Goal: Ask a question: Seek information or help from site administrators or community

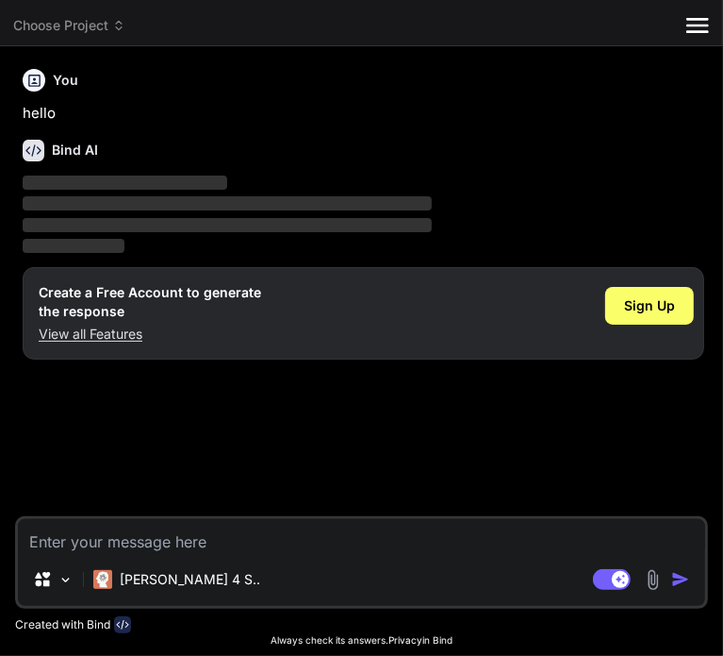
type textarea "x"
click at [658, 303] on span "Sign Up" at bounding box center [649, 305] width 51 height 19
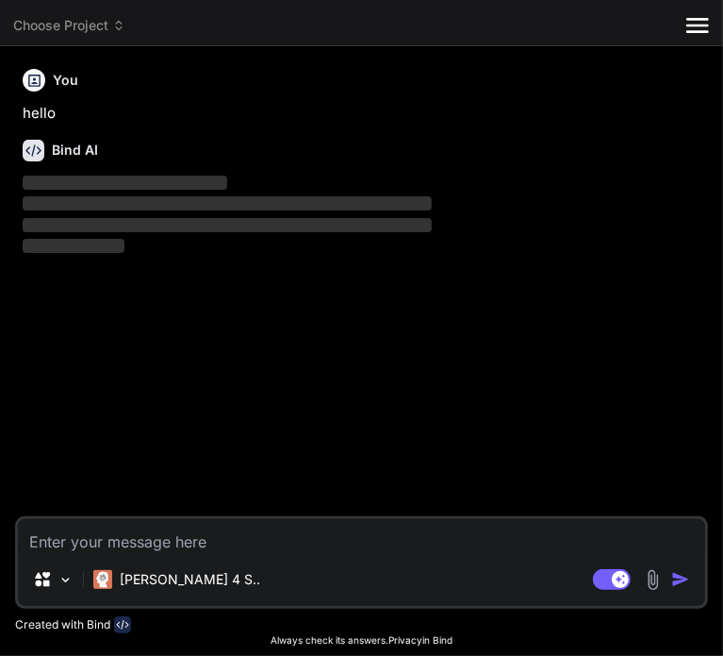
click at [49, 542] on textarea at bounding box center [362, 536] width 688 height 34
click at [145, 452] on div "You hello Bind AI ‌ ‌ ‌ ‌" at bounding box center [364, 288] width 690 height 455
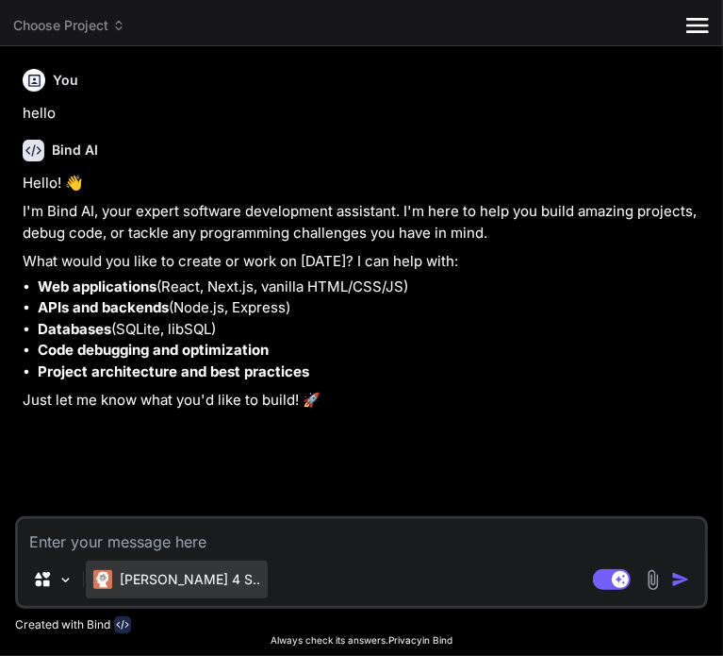
click at [137, 588] on p "Claude 4 S.." at bounding box center [190, 579] width 141 height 19
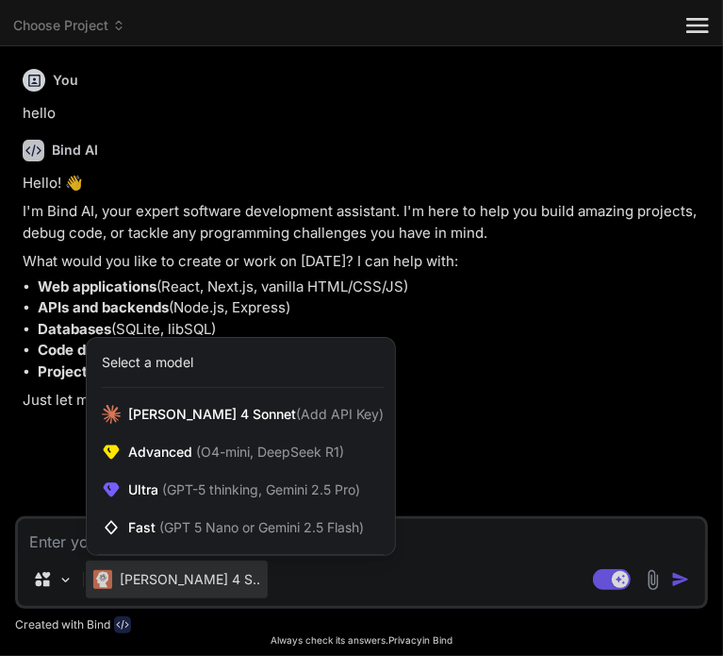
click at [423, 441] on div at bounding box center [361, 328] width 723 height 656
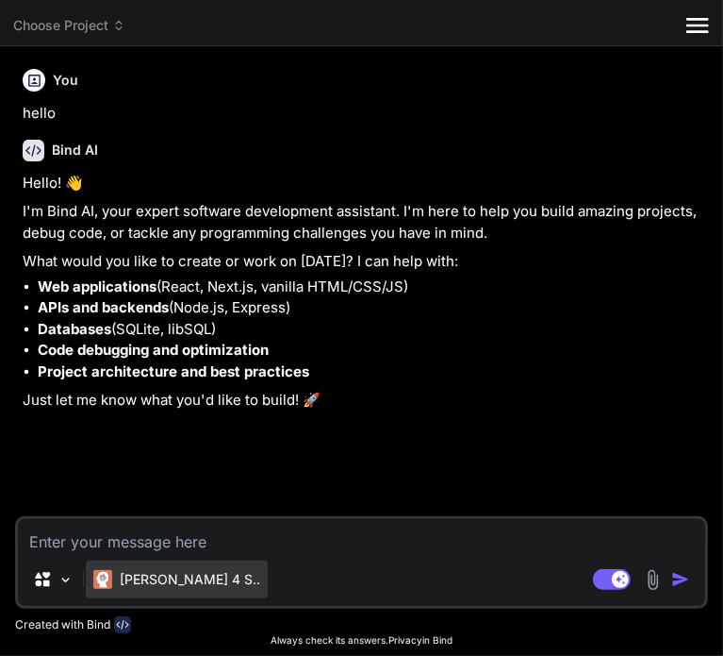
click at [129, 571] on p "Claude 4 S.." at bounding box center [190, 579] width 141 height 19
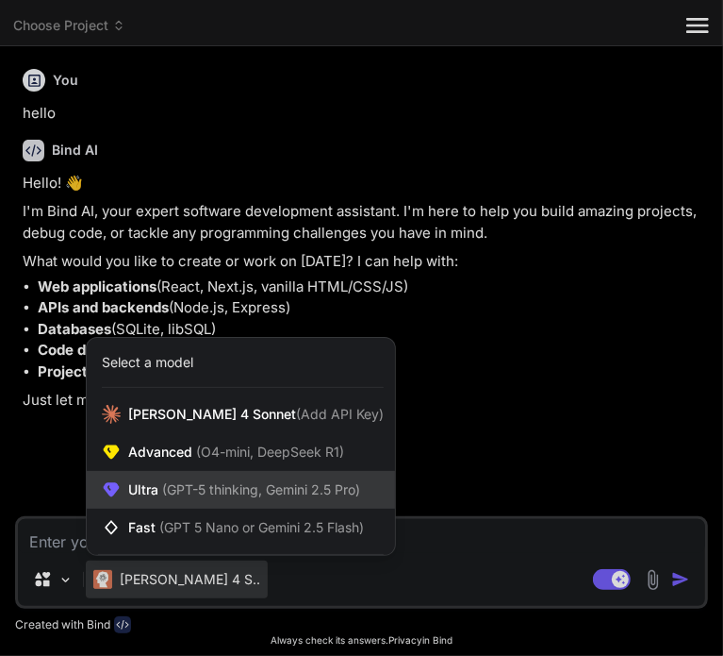
click at [154, 474] on div "Ultra (GPT-5 thinking, Gemini 2.5 Pro)" at bounding box center [241, 490] width 308 height 38
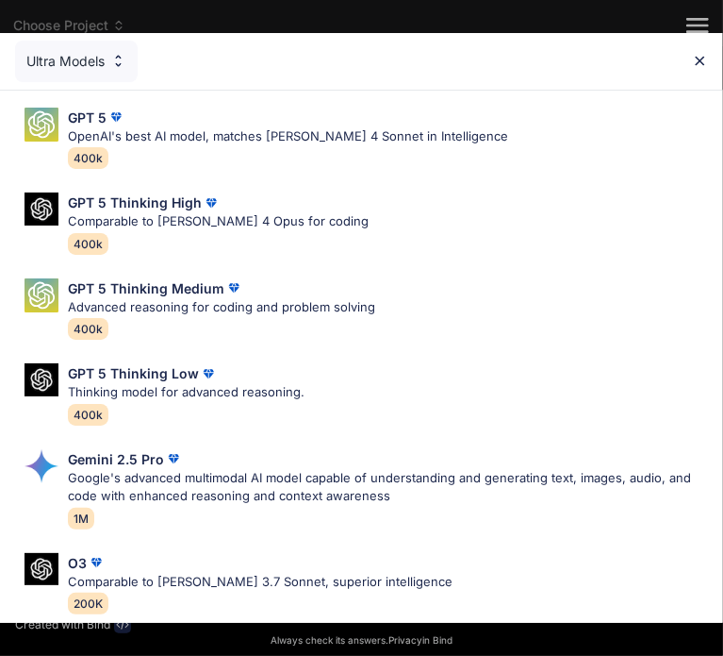
click at [108, 60] on div "Ultra Models" at bounding box center [76, 62] width 123 height 42
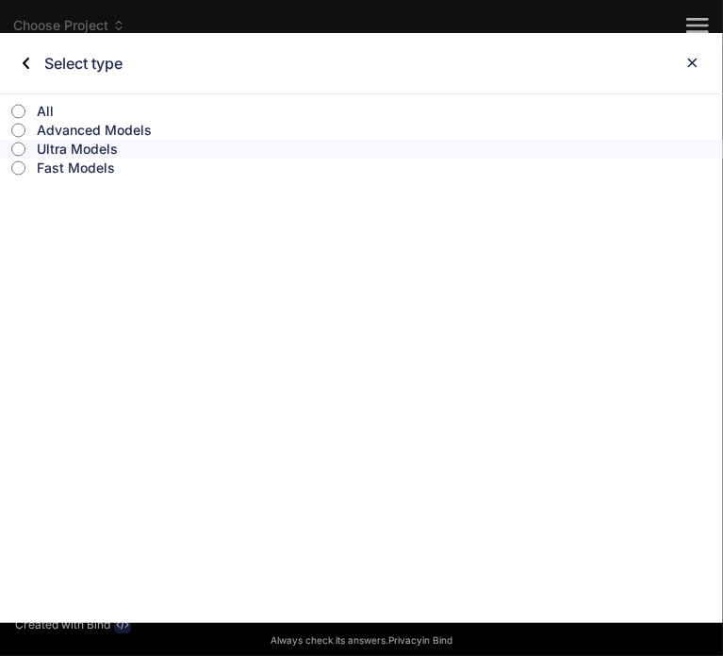
click at [701, 55] on div "Select type" at bounding box center [361, 63] width 723 height 60
click at [695, 59] on img at bounding box center [693, 63] width 16 height 16
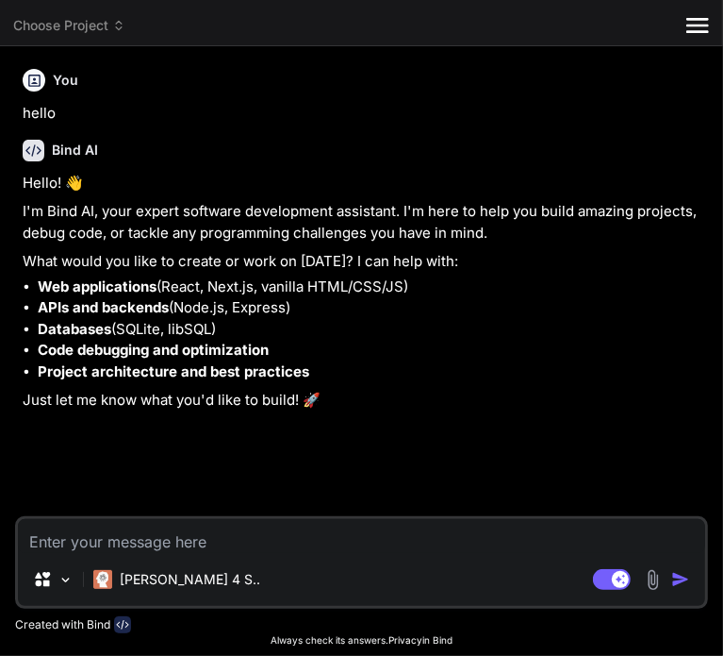
click at [33, 143] on icon at bounding box center [34, 151] width 22 height 22
click at [698, 20] on icon at bounding box center [698, 25] width 23 height 15
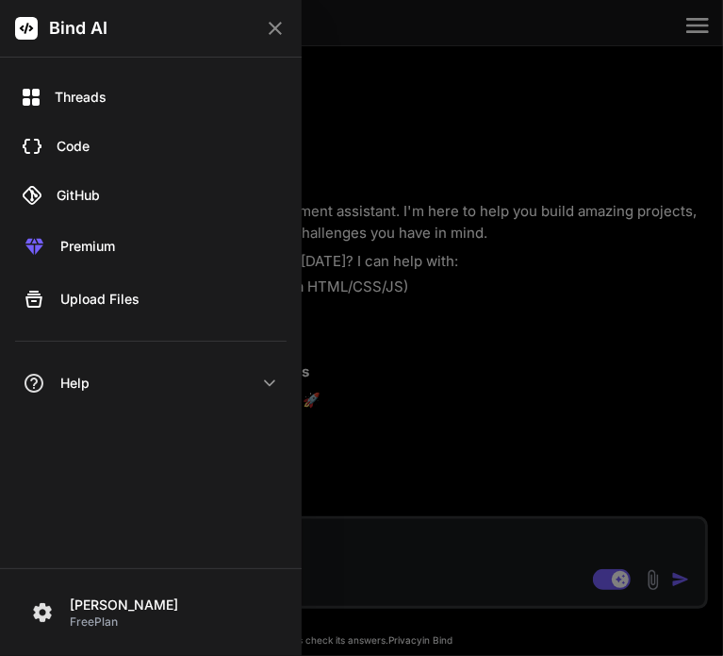
click at [566, 293] on div at bounding box center [361, 328] width 723 height 656
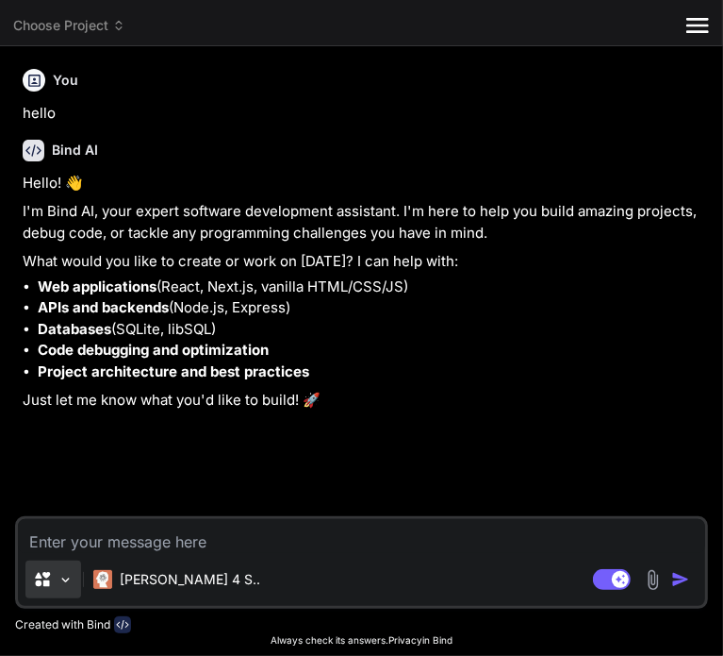
click at [41, 581] on icon at bounding box center [42, 579] width 19 height 19
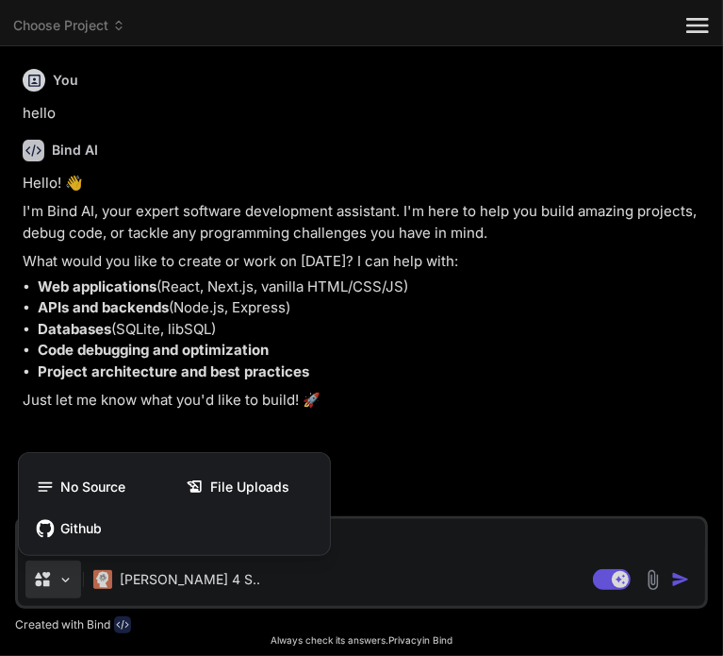
click at [58, 580] on div at bounding box center [361, 328] width 723 height 656
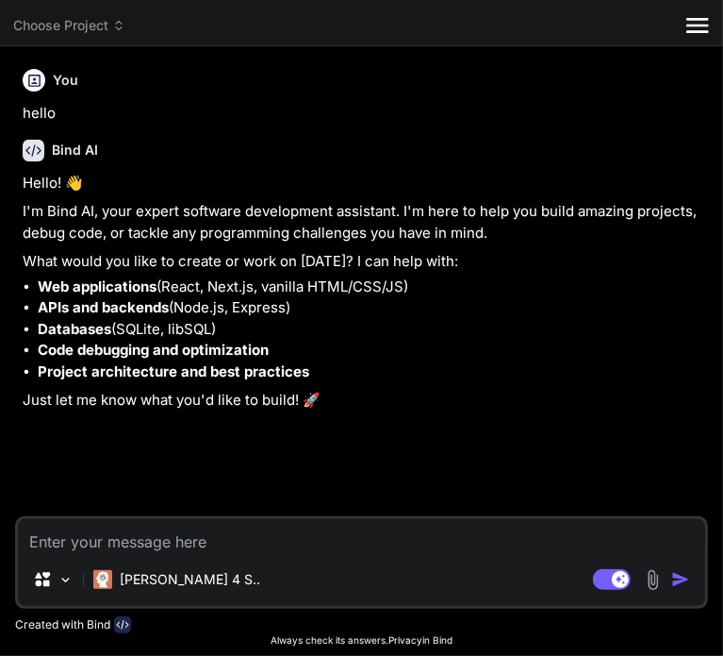
click at [58, 580] on img at bounding box center [66, 580] width 16 height 16
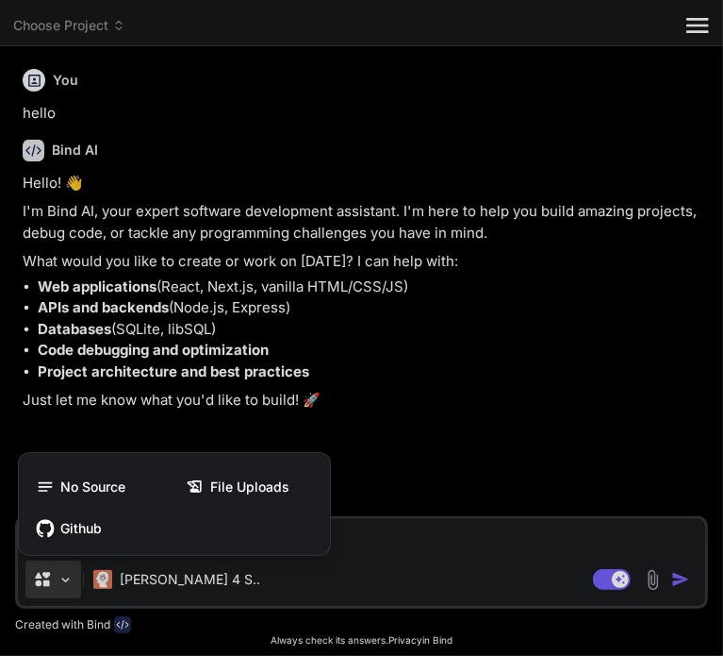
click at [490, 450] on div at bounding box center [361, 328] width 723 height 656
type textarea "x"
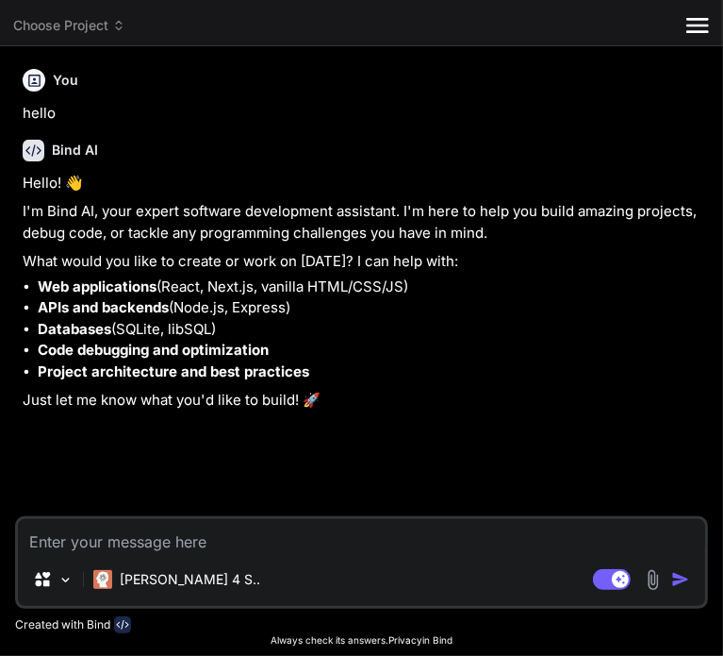
click at [94, 538] on textarea at bounding box center [362, 536] width 688 height 34
type textarea "c"
type textarea "x"
type textarea "ca"
type textarea "x"
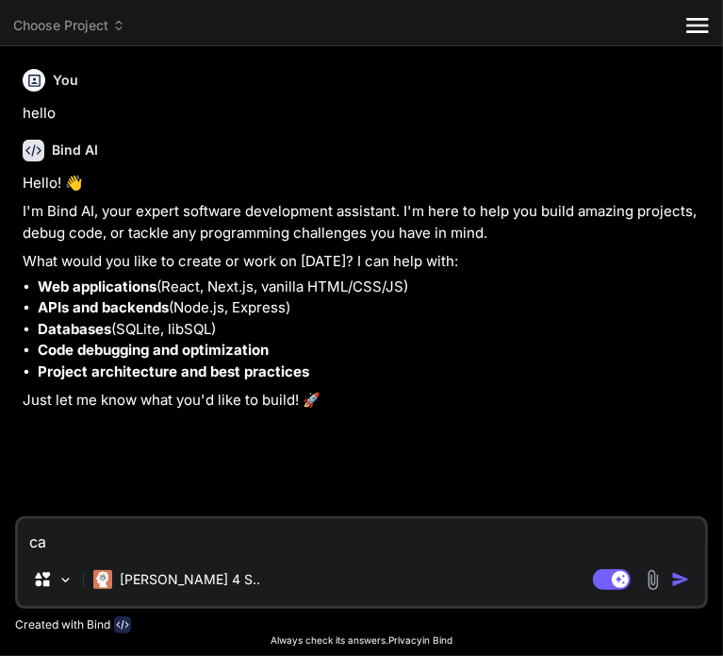
type textarea "can"
type textarea "x"
type textarea "can"
type textarea "x"
type textarea "can i"
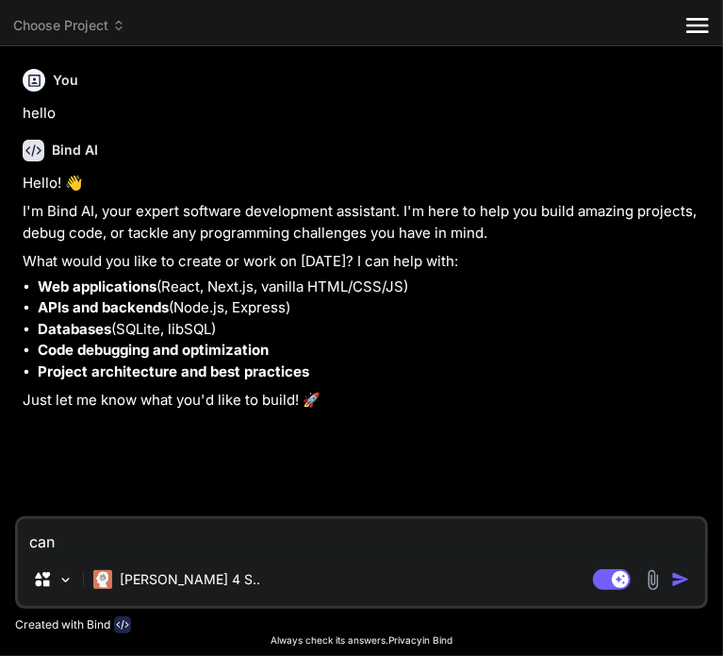
type textarea "x"
type textarea "can i"
type textarea "x"
type textarea "can i c"
type textarea "x"
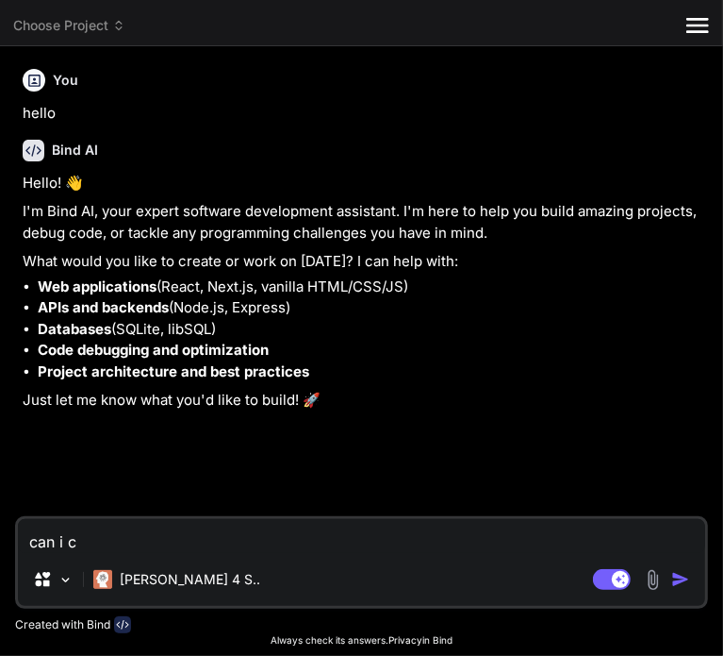
type textarea "can i cr"
type textarea "x"
type textarea "can i cre"
type textarea "x"
type textarea "can i crea"
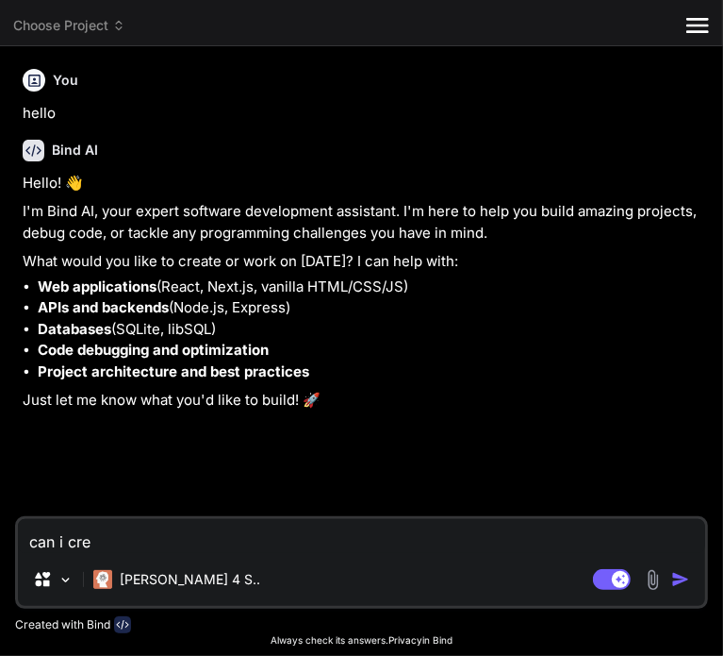
type textarea "x"
type textarea "can i creat"
type textarea "x"
type textarea "can i create"
type textarea "x"
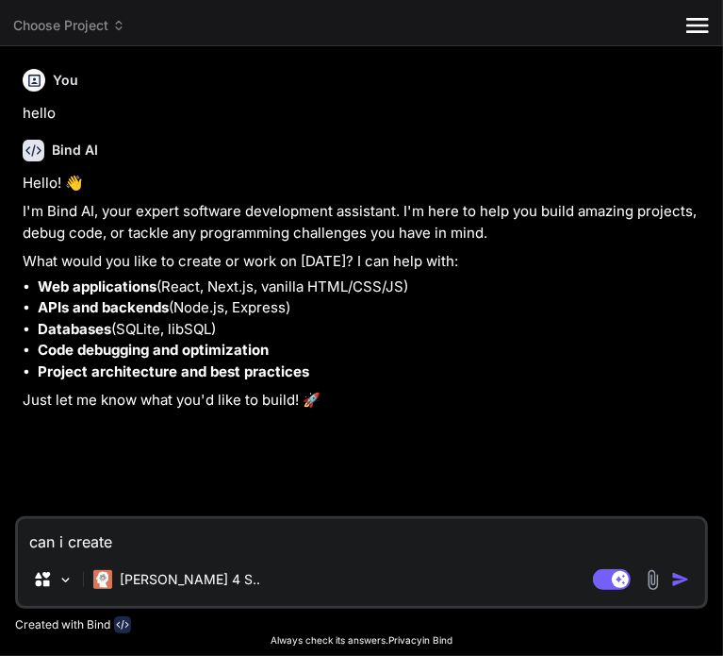
type textarea "can i create"
type textarea "x"
type textarea "can i create a"
type textarea "x"
type textarea "can i create a"
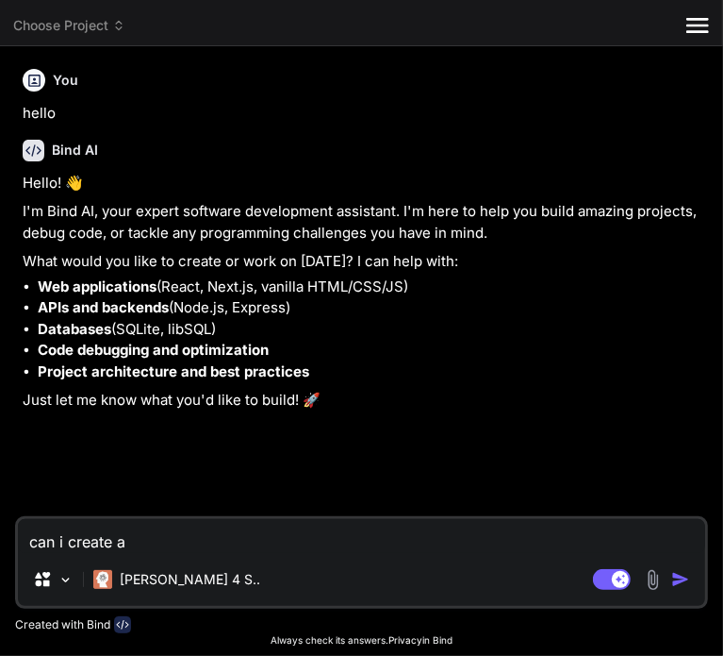
type textarea "x"
type textarea "can i create a m"
type textarea "x"
type textarea "can i create a mo"
type textarea "x"
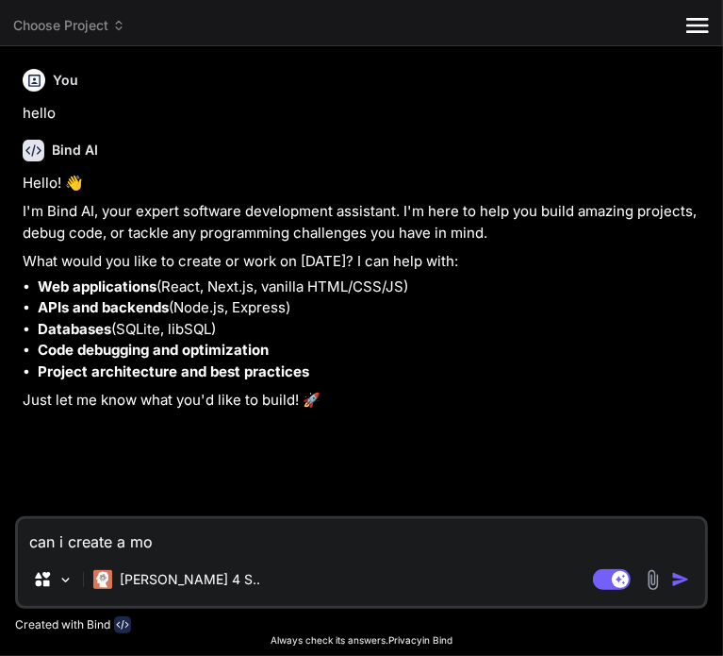
type textarea "can i create a mod"
type textarea "x"
type textarea "can i create a mode"
type textarea "x"
type textarea "can i create a model"
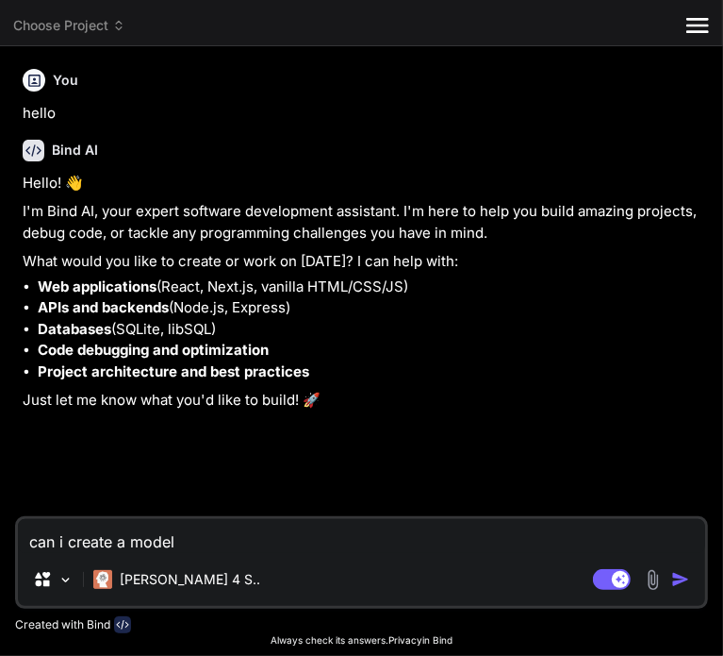
type textarea "x"
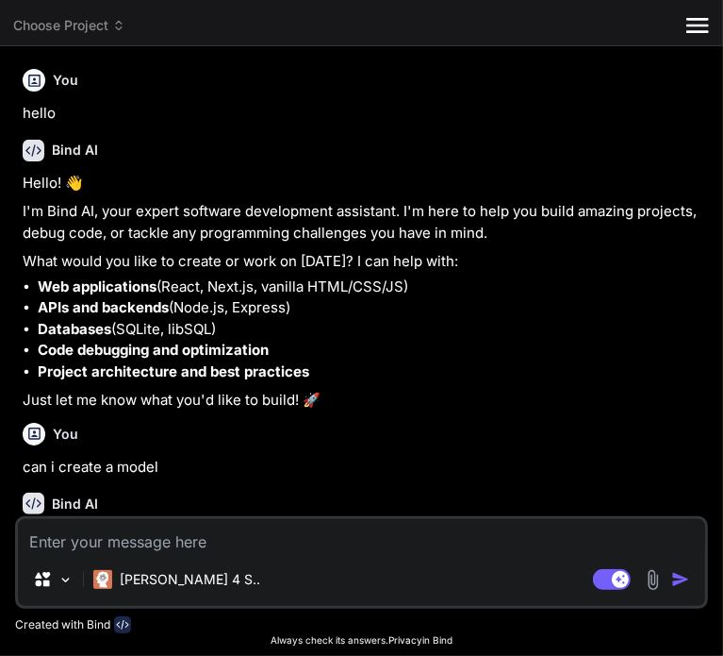
scroll to position [92, 0]
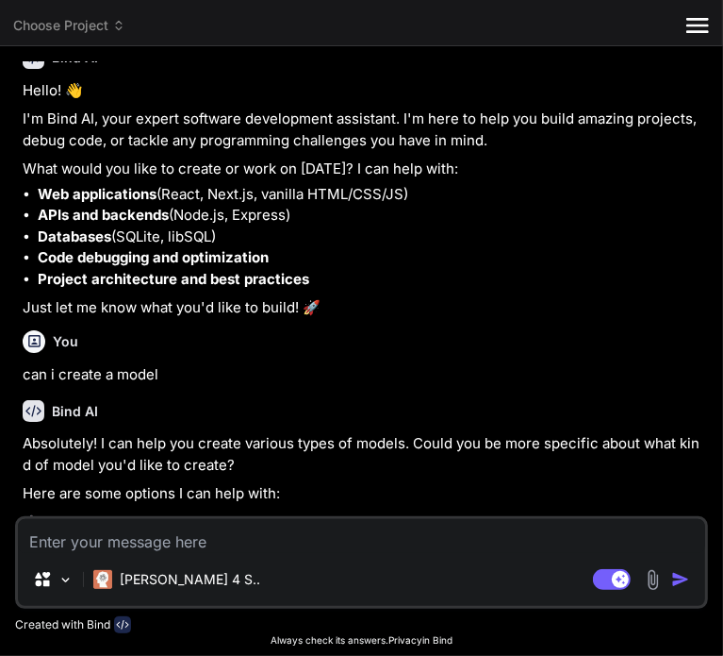
type textarea "x"
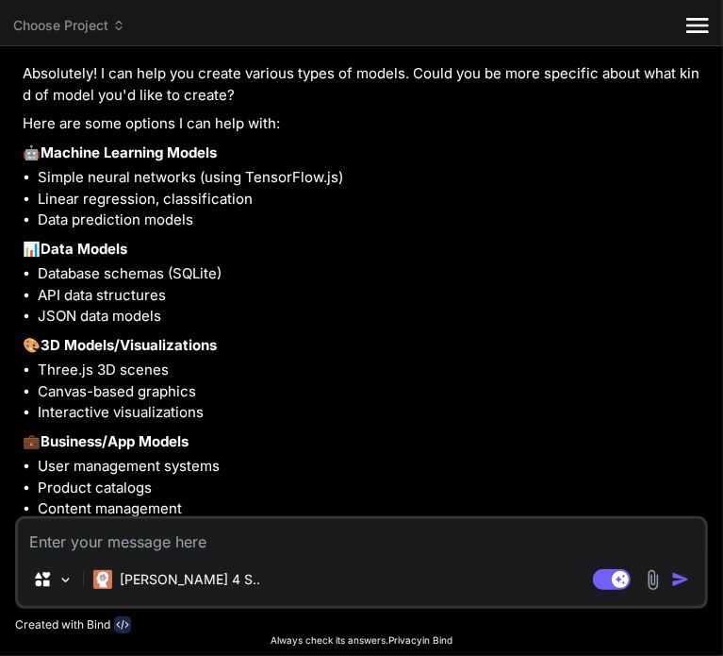
scroll to position [613, 0]
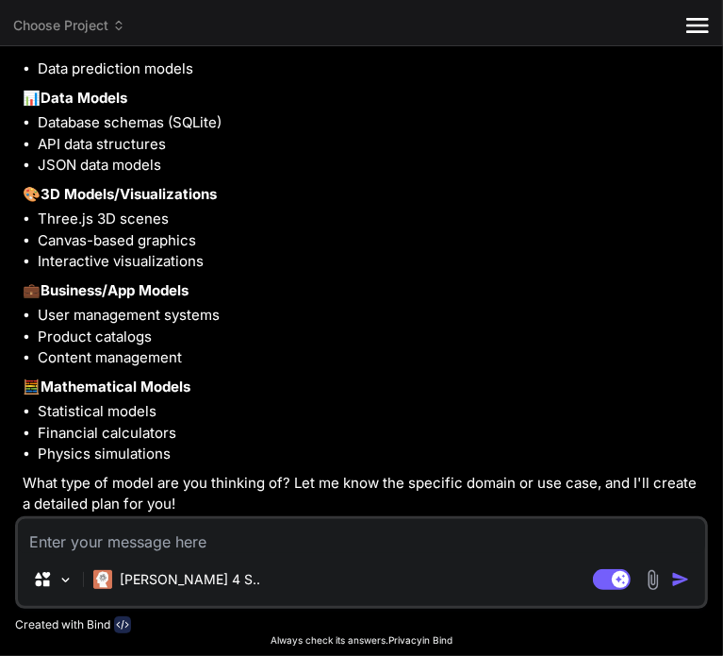
paste textarea "can you make a realistic looking and feeling texting thing with oliver wood and…"
type textarea "can you make a realistic looking and feeling texting thing with oliver wood and…"
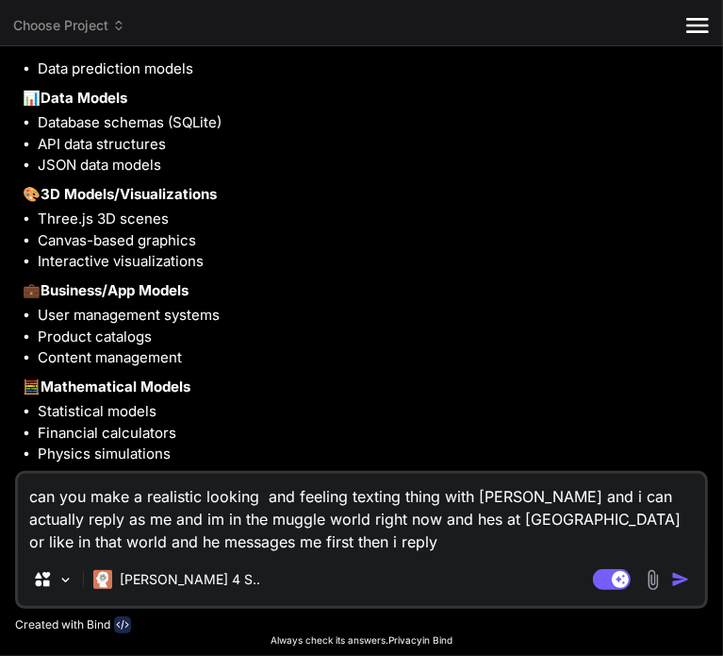
type textarea "x"
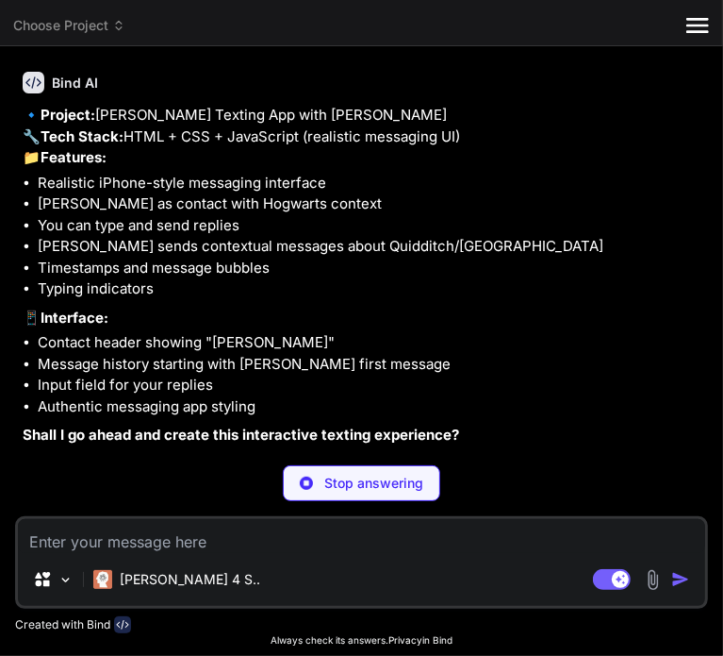
scroll to position [1155, 0]
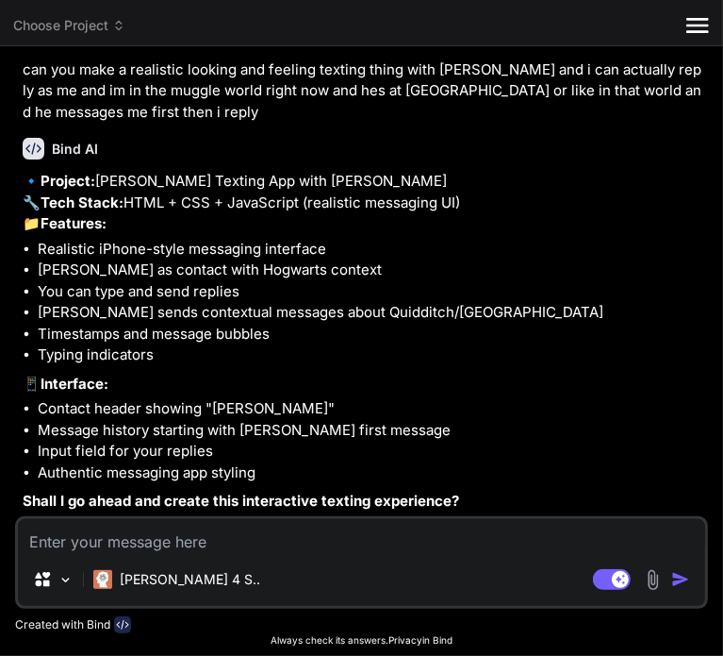
type textarea "x"
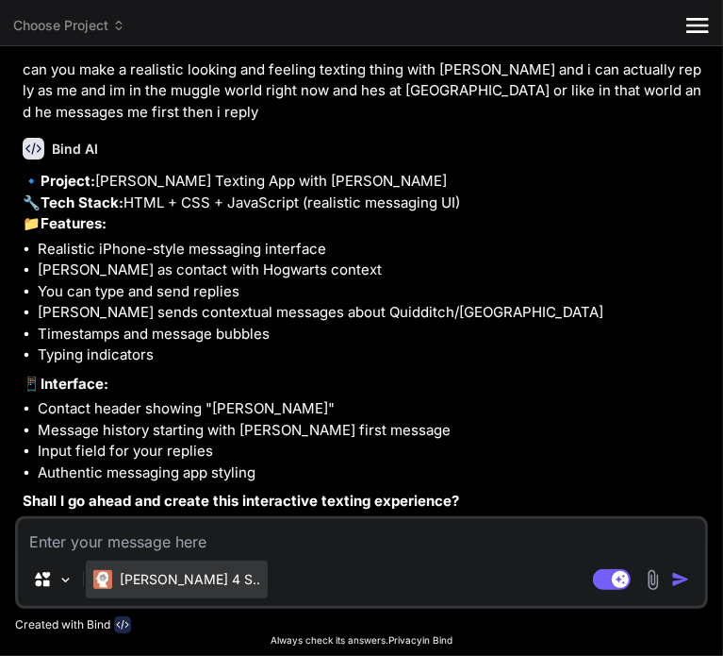
type textarea "y"
type textarea "x"
type textarea "ye"
type textarea "x"
type textarea "yes"
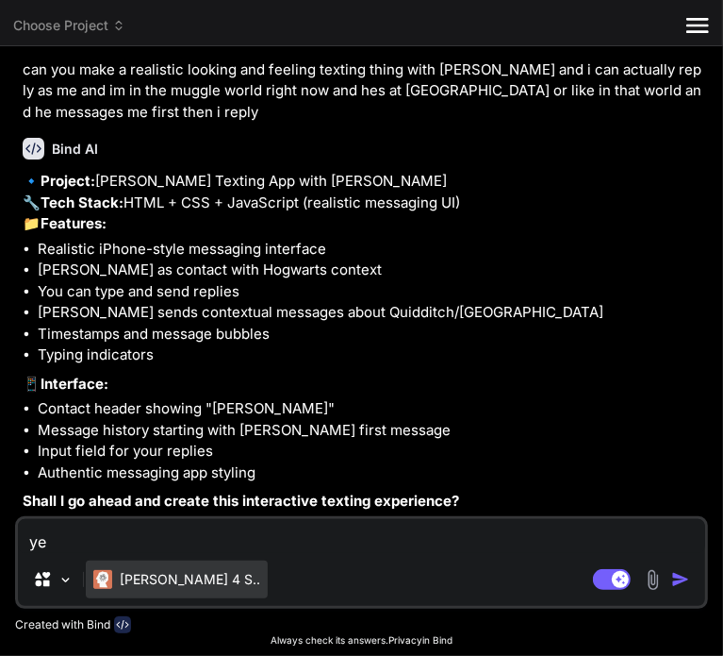
type textarea "x"
type textarea "yess"
type textarea "x"
type textarea "yess"
type textarea "x"
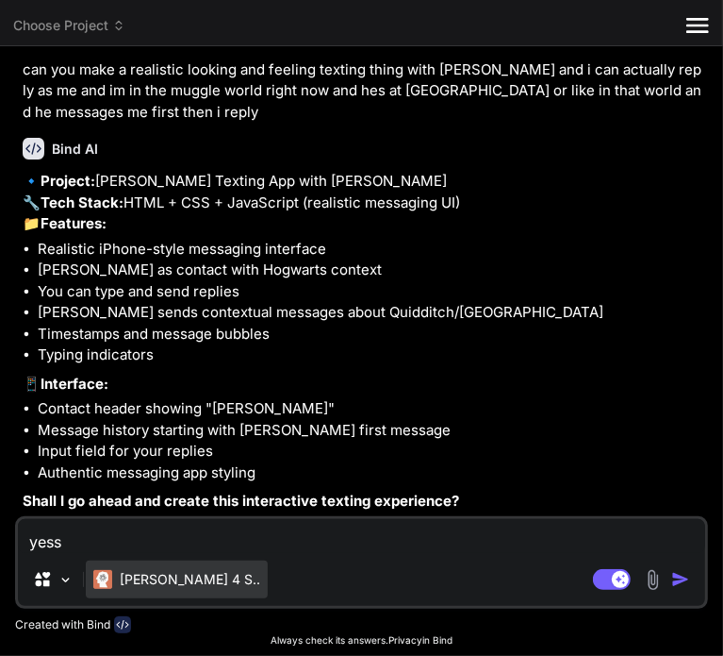
type textarea "yess a"
type textarea "x"
type textarea "yess an"
type textarea "x"
type textarea "yess and"
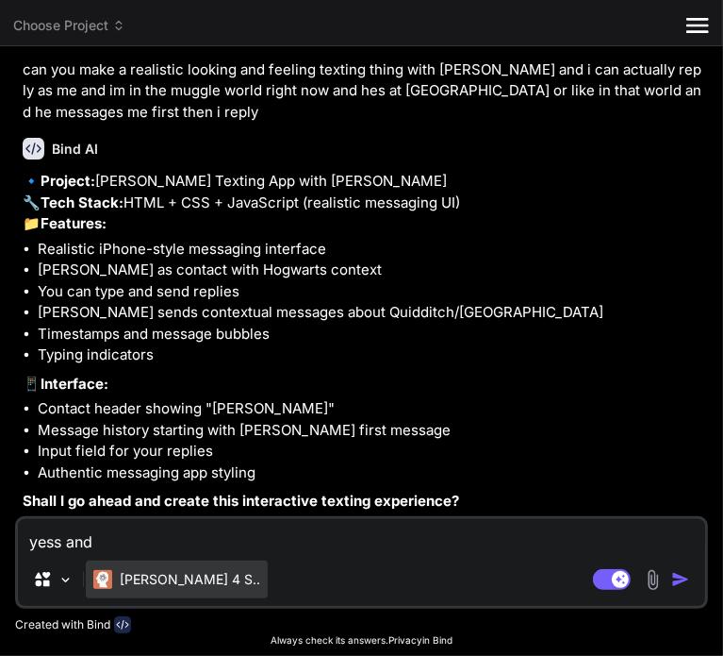
type textarea "x"
type textarea "yess and"
type textarea "x"
type textarea "yess and h"
type textarea "x"
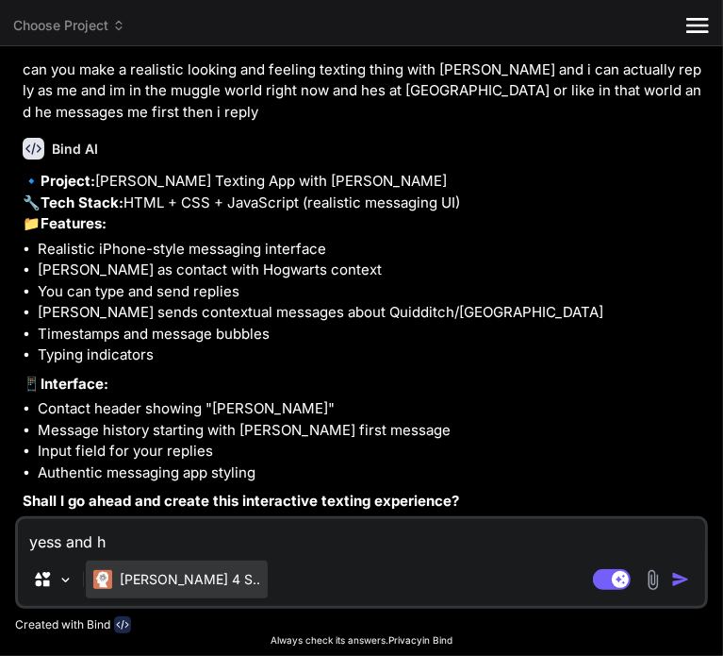
type textarea "yess and he"
type textarea "x"
type textarea "yess and hes"
type textarea "x"
type textarea "yess and hes"
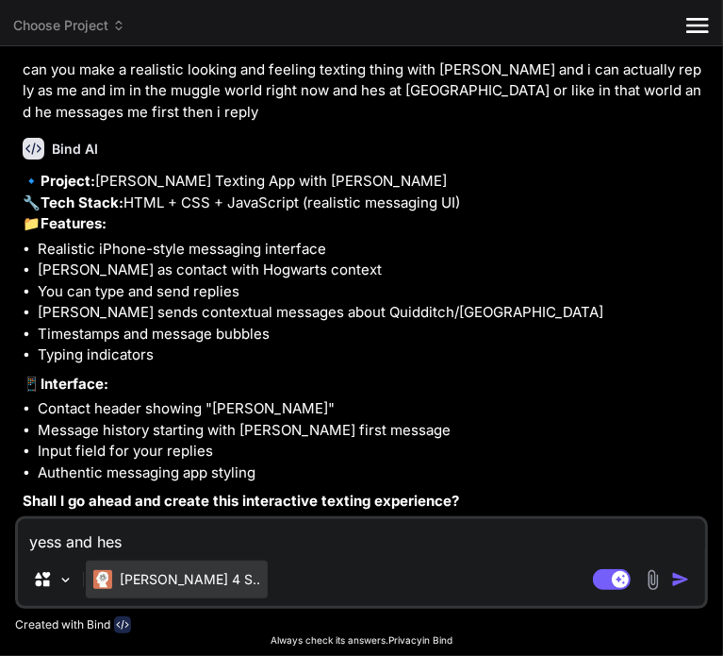
type textarea "x"
type textarea "yess and hes m"
type textarea "x"
type textarea "yess and hes my"
type textarea "x"
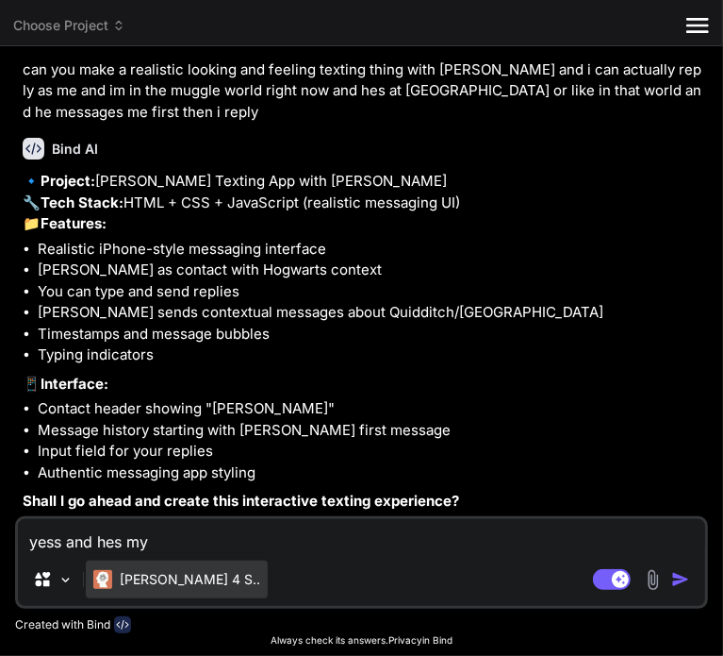
type textarea "yess and hes my"
type textarea "x"
type textarea "yess and hes my b"
type textarea "x"
type textarea "yess and hes my bo"
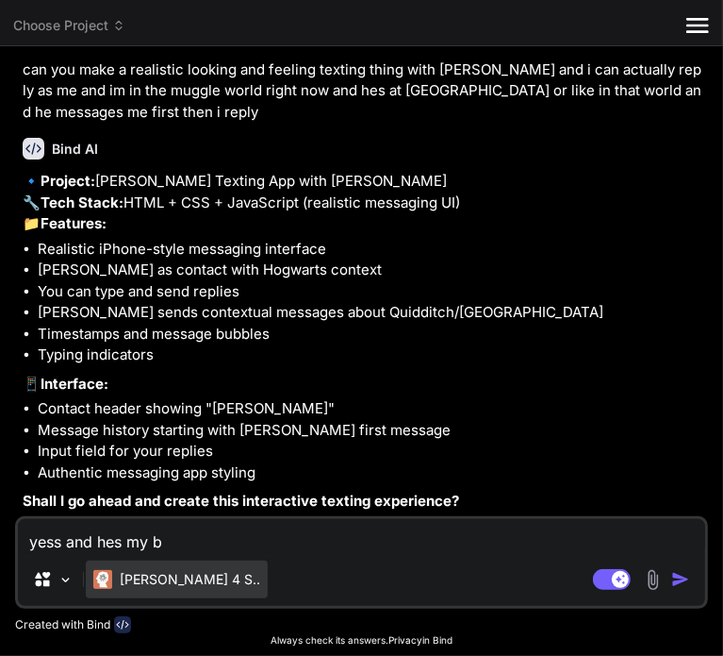
type textarea "x"
type textarea "yess and hes my boy"
type textarea "x"
type textarea "yess and hes my boyf"
type textarea "x"
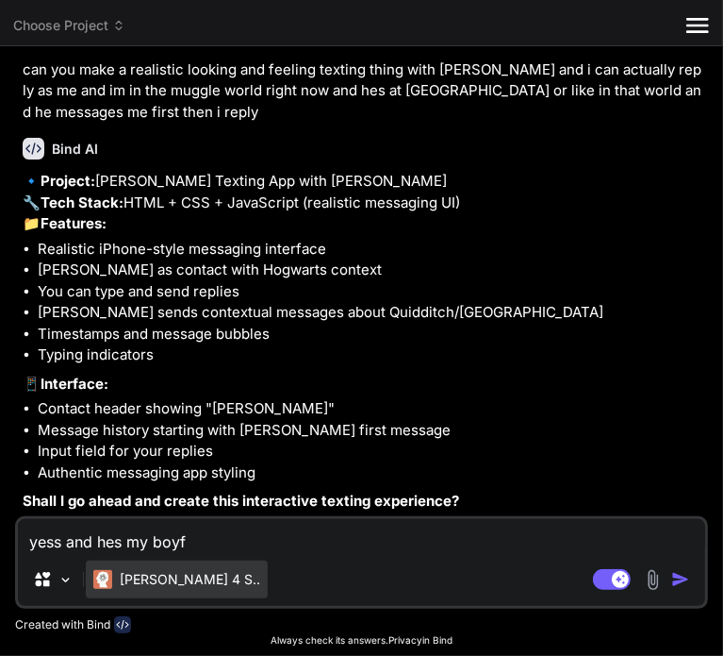
type textarea "yess and hes my boyfr"
type textarea "x"
type textarea "yess and hes my boyfri"
type textarea "x"
type textarea "yess and hes my boyfrie"
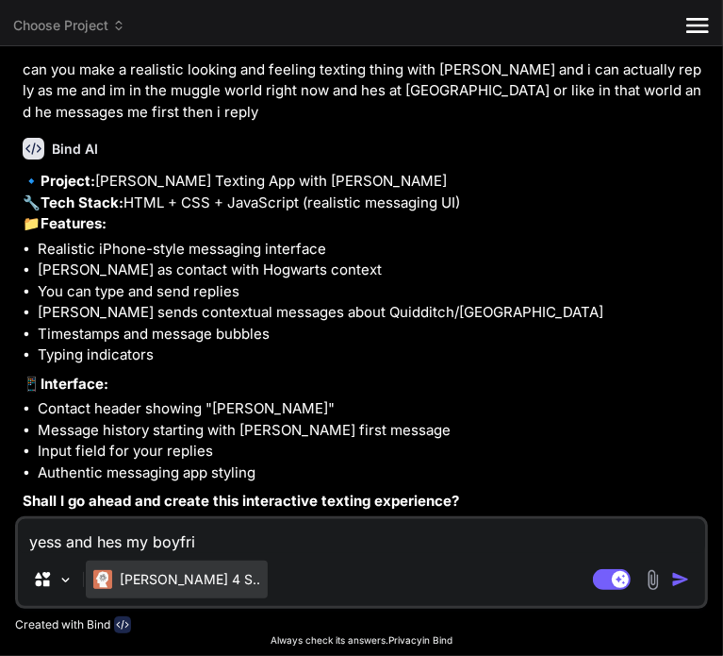
type textarea "x"
type textarea "yess and hes my boyfrien"
type textarea "x"
type textarea "yess and hes my boyfriend"
type textarea "x"
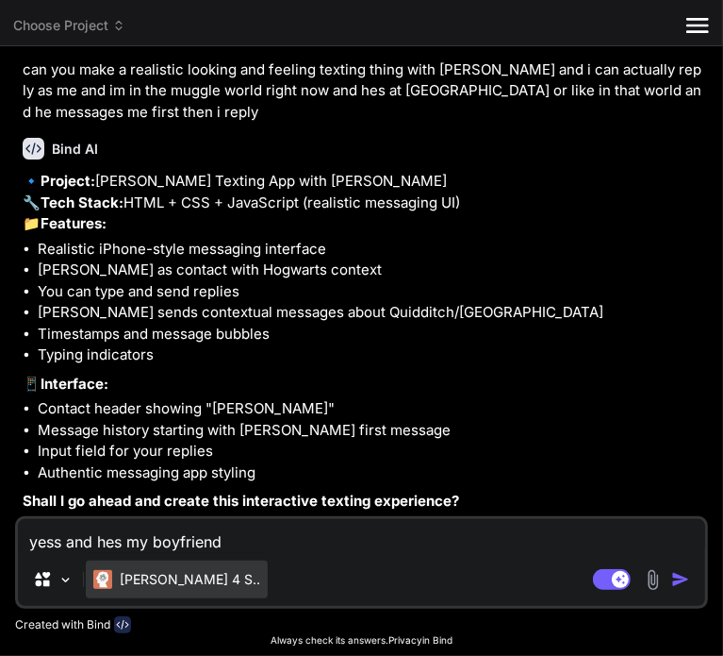
type textarea "yess and hes my boyfriendd"
type textarea "x"
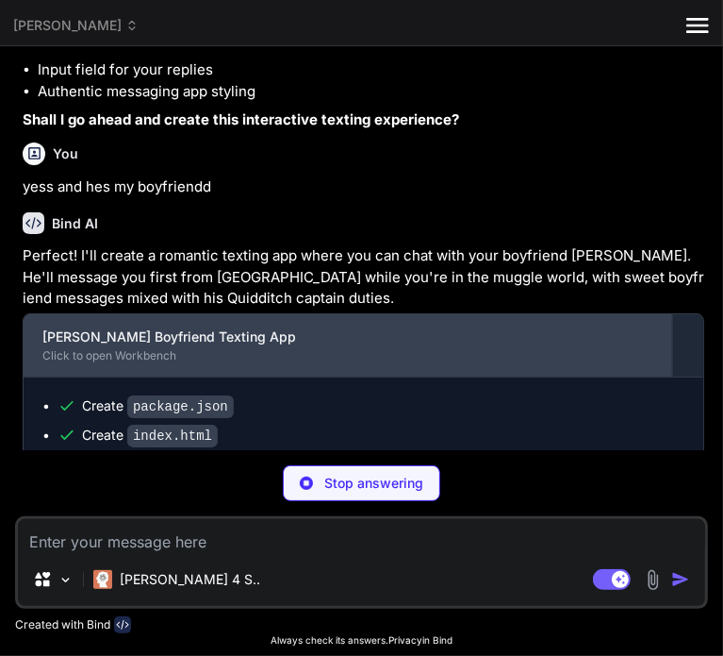
scroll to position [1578, 0]
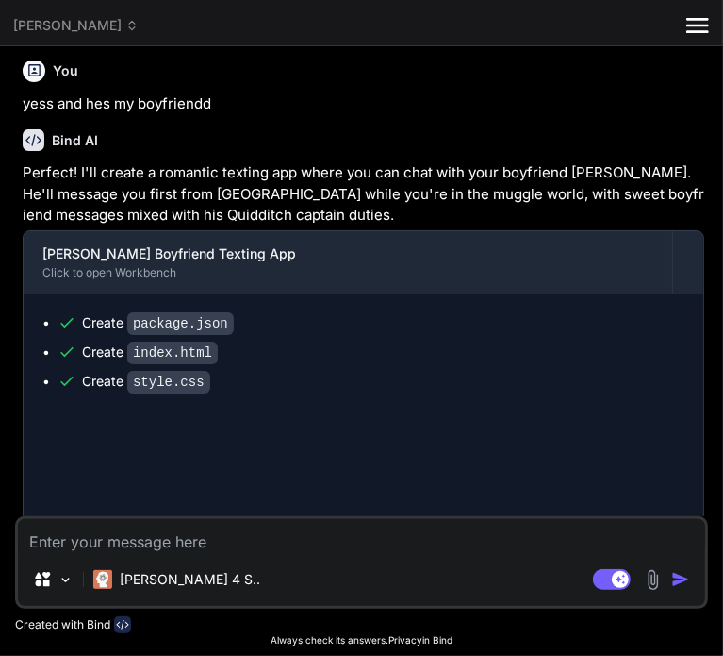
type textarea "x"
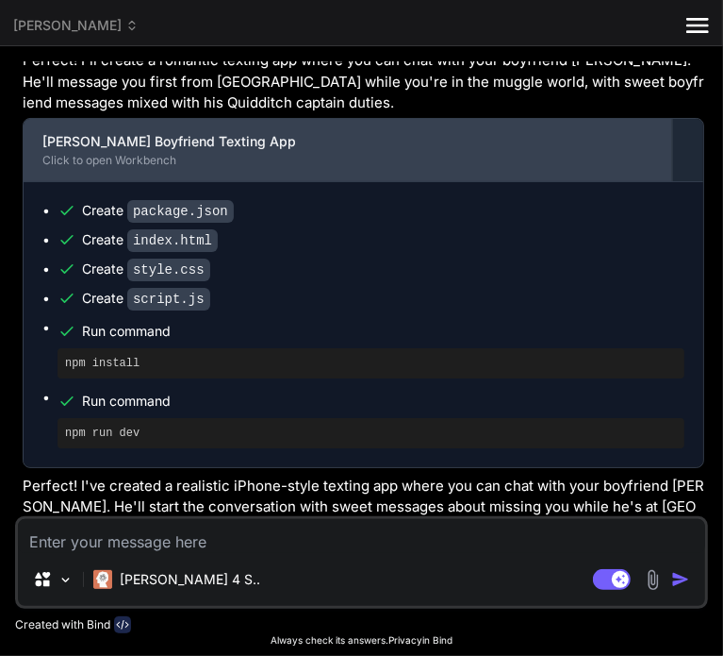
scroll to position [1573, 0]
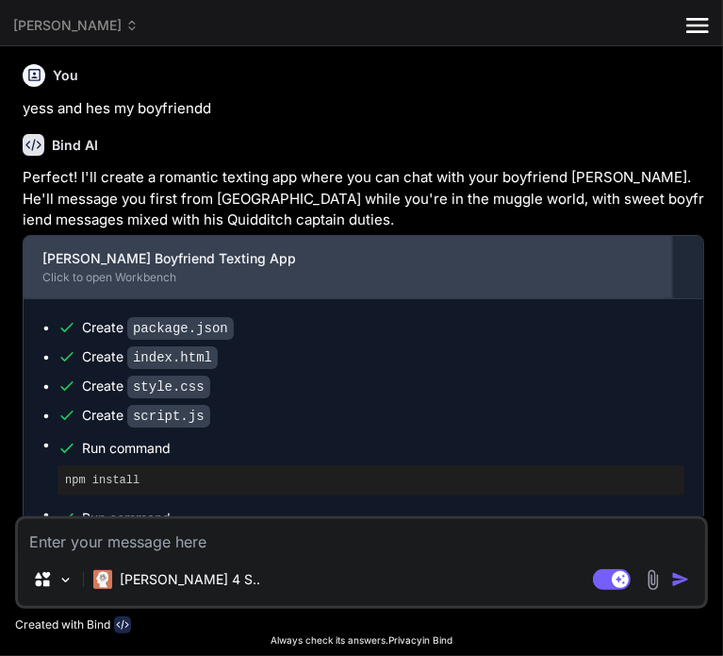
click at [219, 285] on div "Click to open Workbench" at bounding box center [347, 277] width 611 height 15
click at [139, 285] on div "Click to open Workbench" at bounding box center [347, 277] width 611 height 15
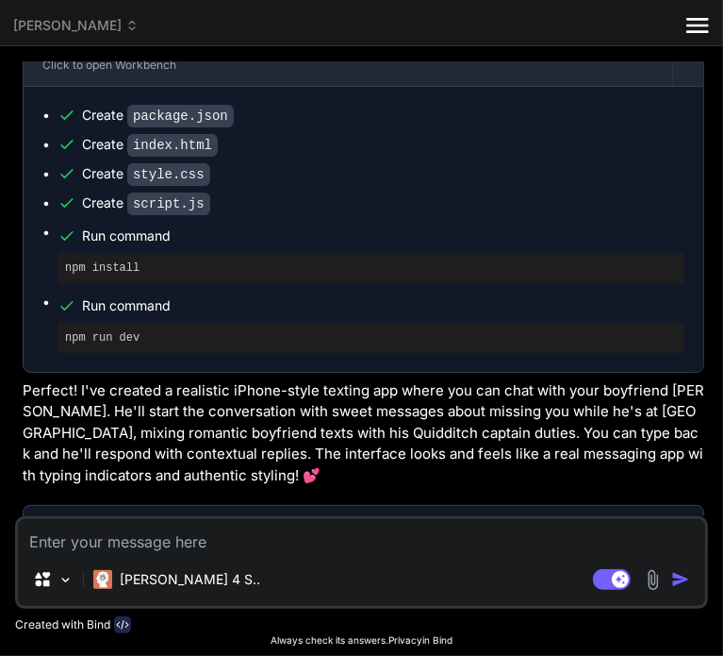
scroll to position [1886, 0]
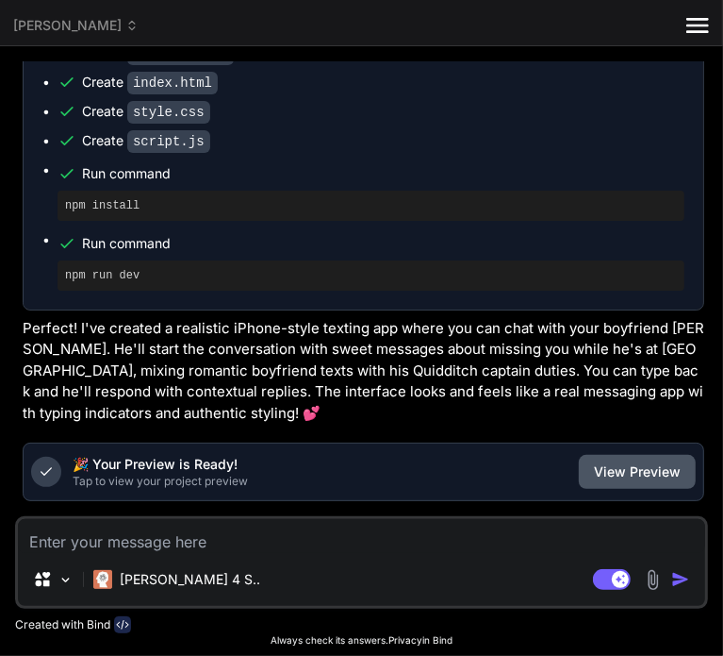
click at [591, 477] on button "View Preview" at bounding box center [637, 472] width 117 height 34
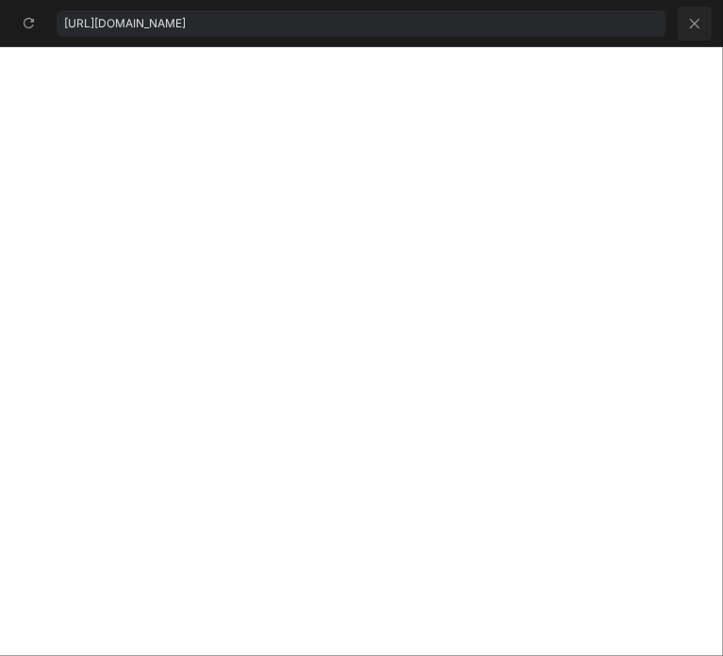
click at [697, 18] on icon at bounding box center [695, 23] width 17 height 17
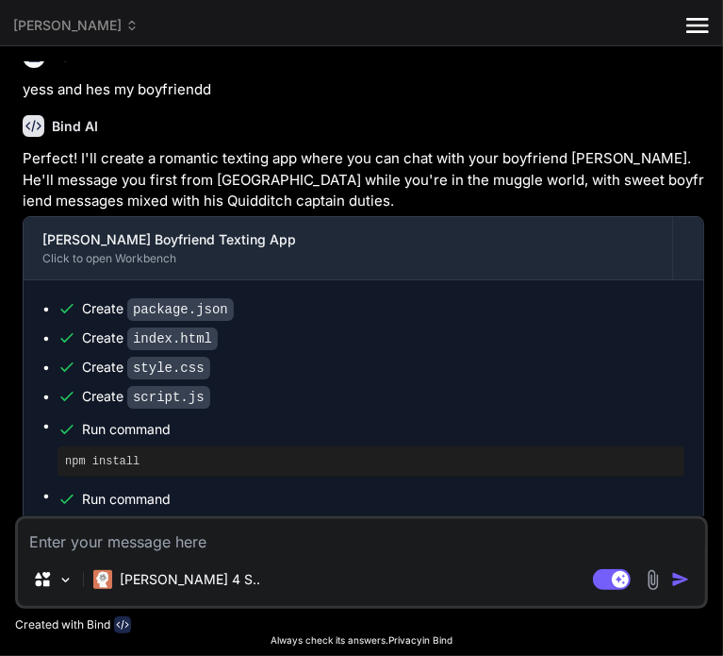
scroll to position [1592, 0]
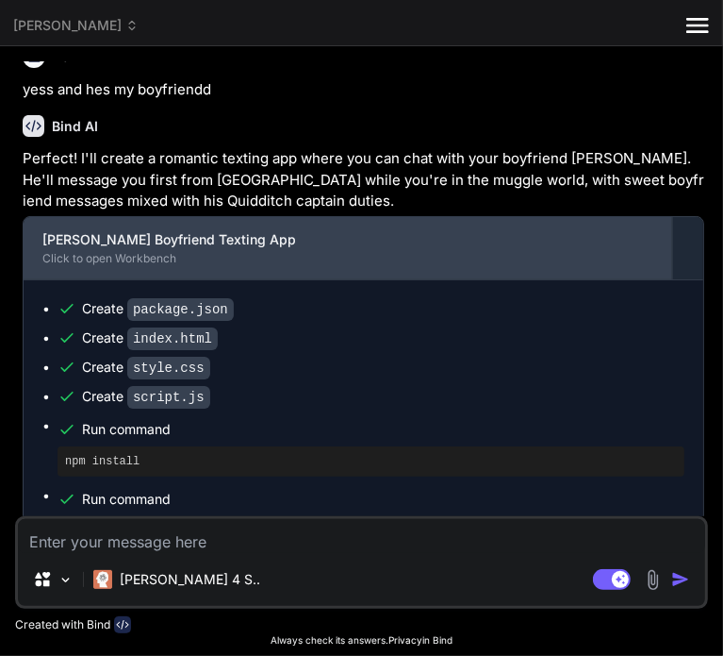
click at [204, 269] on div "Oliver Wood Boyfriend Texting App Click to open Workbench" at bounding box center [348, 248] width 649 height 62
click at [141, 249] on div "Oliver Wood Boyfriend Texting App" at bounding box center [347, 239] width 611 height 19
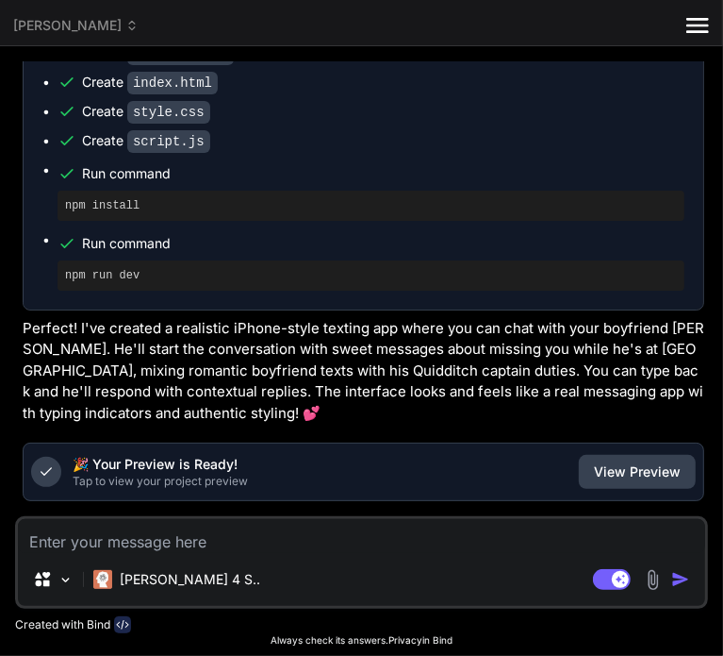
click at [127, 550] on textarea at bounding box center [362, 536] width 688 height 34
type textarea "h"
type textarea "x"
type textarea "ho"
type textarea "x"
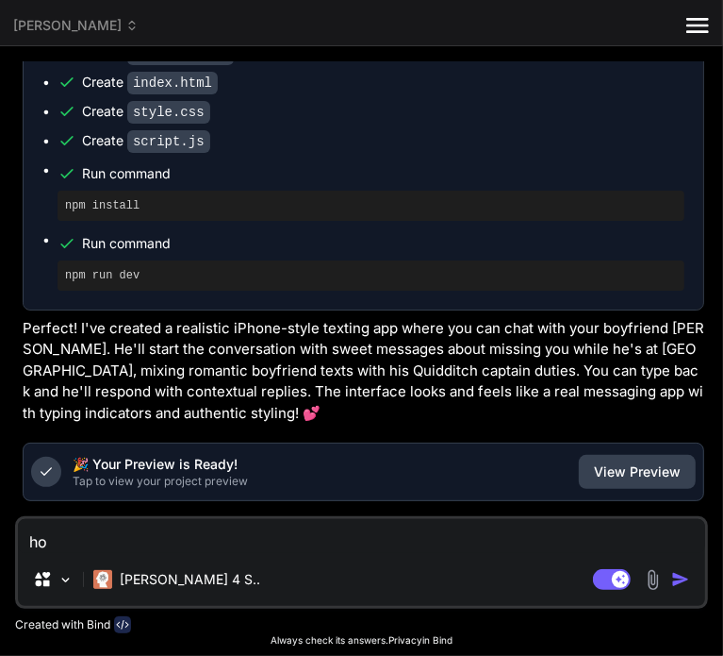
type textarea "how"
type textarea "x"
type textarea "how"
type textarea "x"
type textarea "how d"
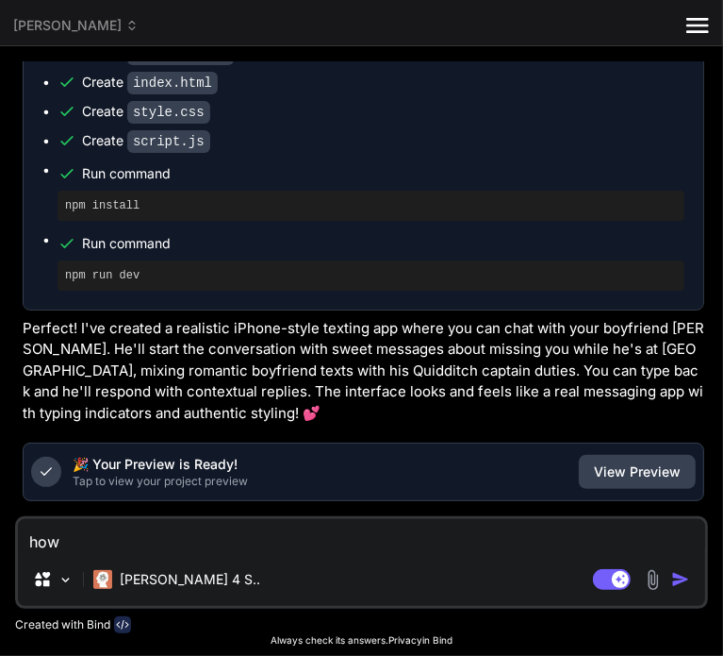
type textarea "x"
type textarea "how do"
type textarea "x"
type textarea "how do"
type textarea "x"
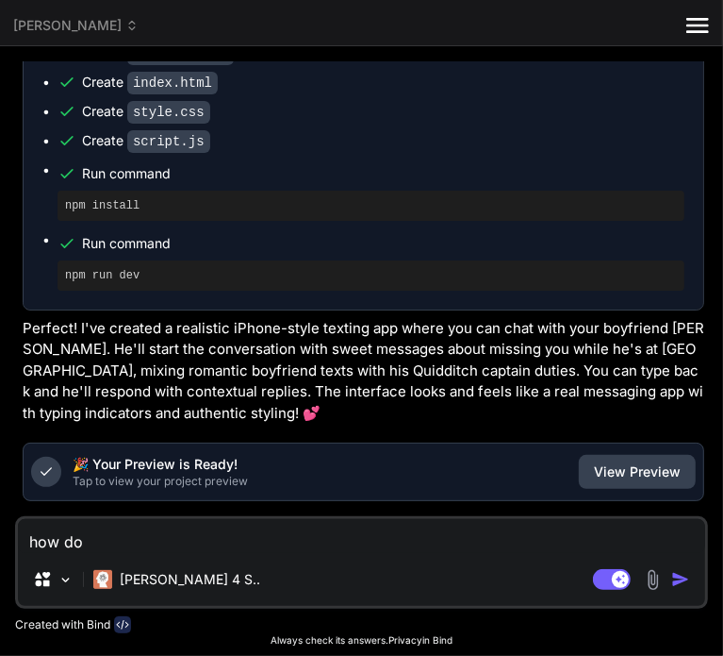
type textarea "how do i"
type textarea "x"
type textarea "how do i"
type textarea "x"
type textarea "how do i o"
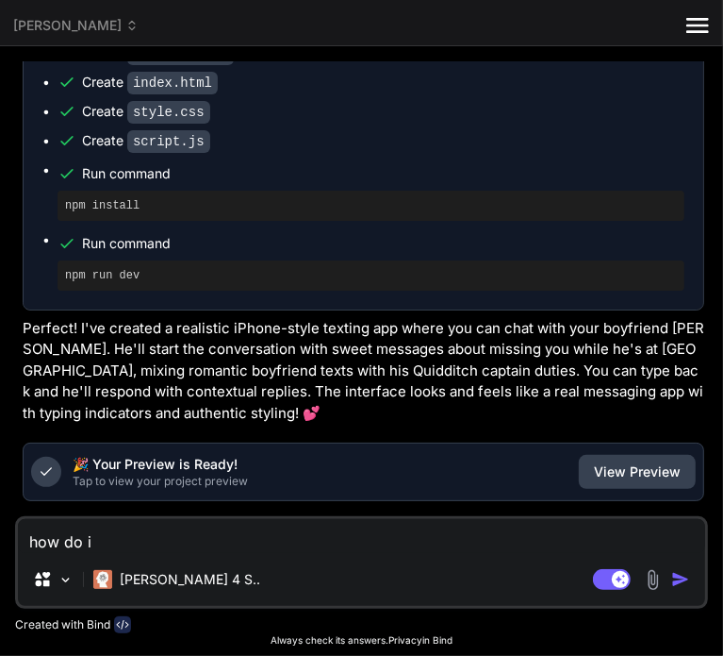
type textarea "x"
type textarea "how do i op"
type textarea "x"
type textarea "how do i ope"
type textarea "x"
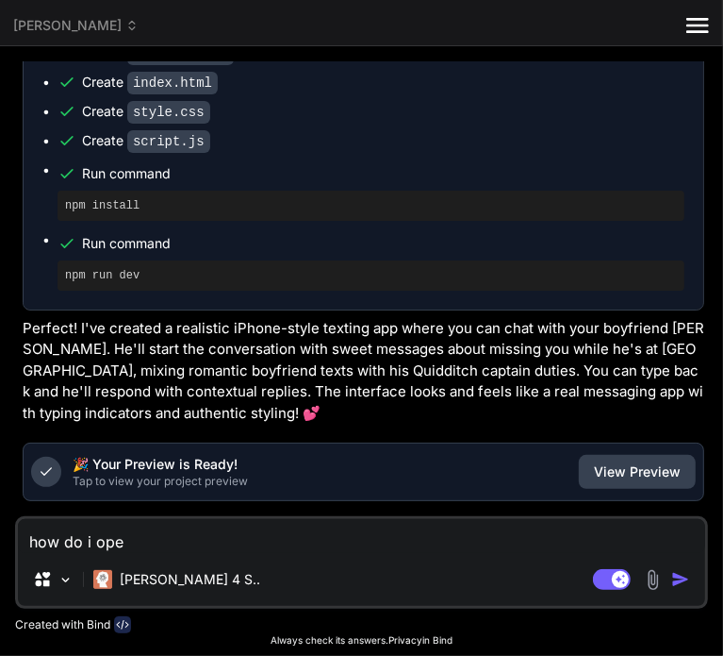
type textarea "how do i open"
type textarea "x"
type textarea "how do i open"
type textarea "x"
type textarea "how do i open i"
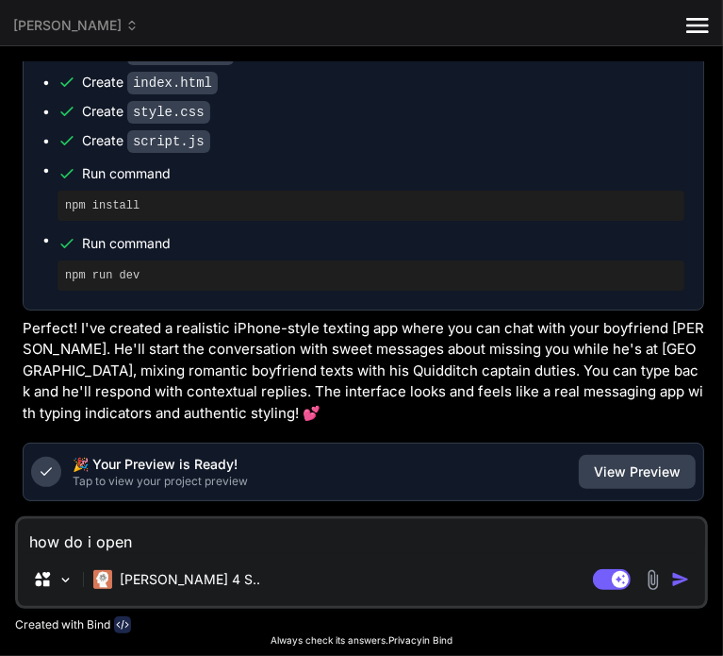
type textarea "x"
type textarea "how do i open it"
type textarea "x"
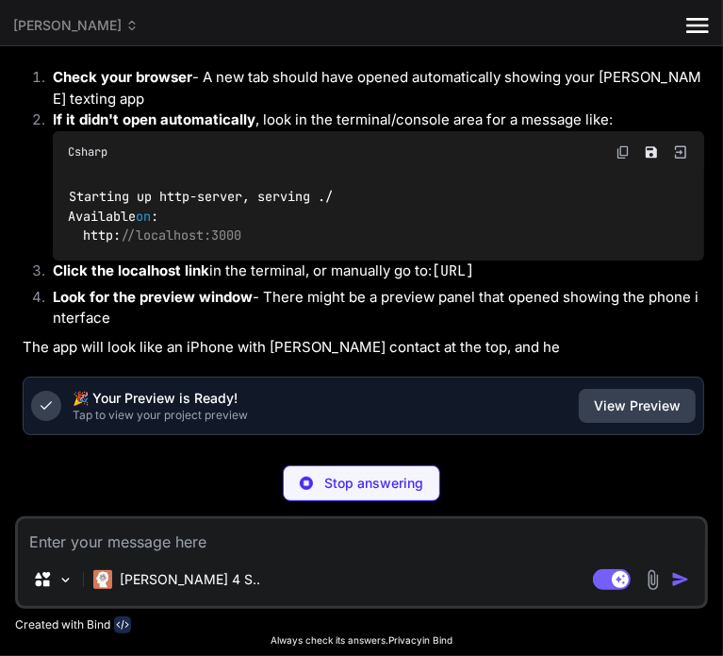
scroll to position [2370, 0]
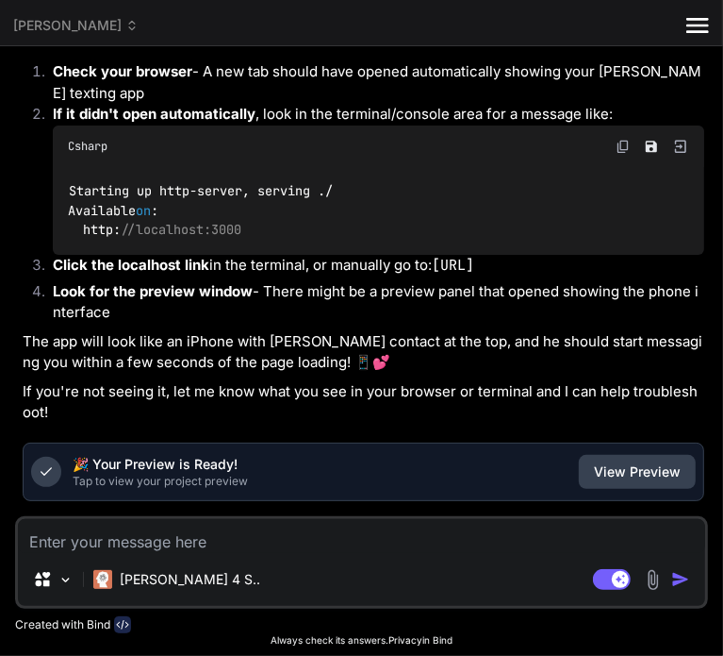
type textarea "x"
click at [620, 483] on button "View Preview" at bounding box center [637, 472] width 117 height 34
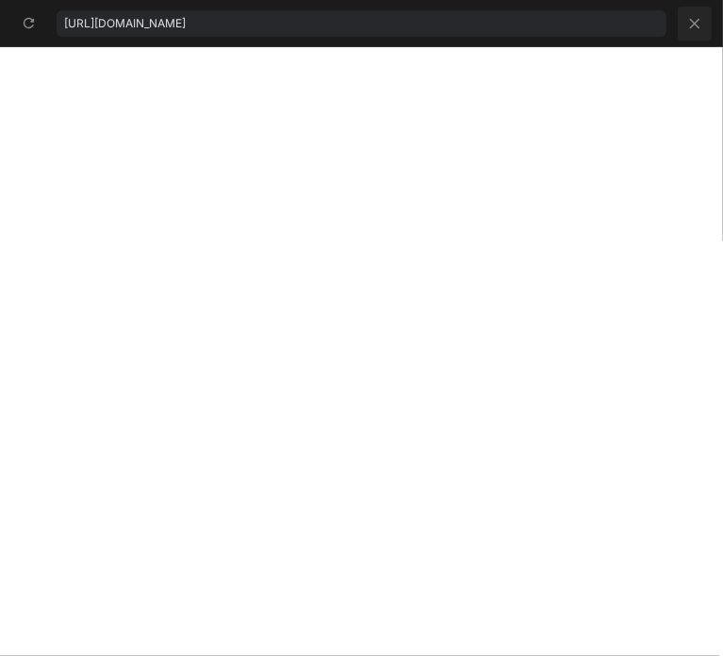
click at [701, 22] on icon at bounding box center [695, 23] width 17 height 17
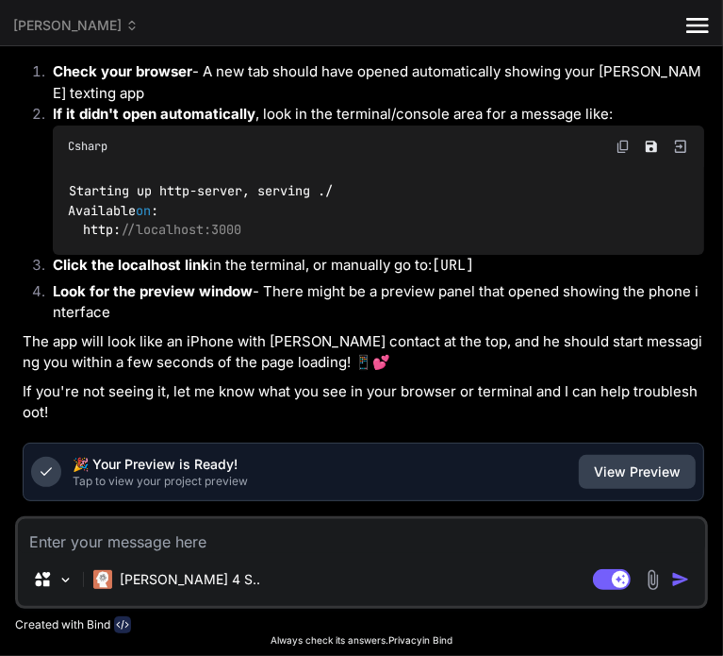
click at [174, 539] on textarea at bounding box center [362, 536] width 688 height 34
type textarea "t"
type textarea "x"
type textarea "t"
type textarea "x"
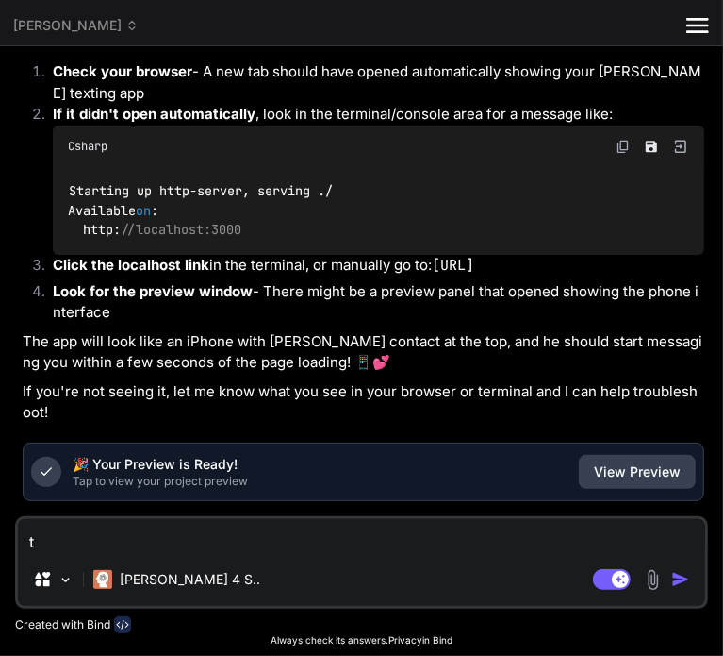
type textarea "t"
type textarea "x"
type textarea "i"
type textarea "x"
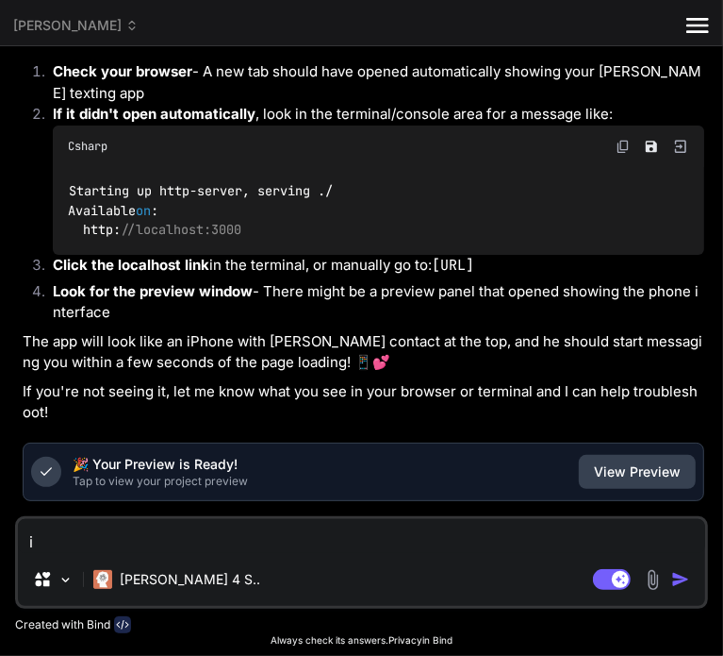
type textarea "it"
type textarea "x"
type textarea "it"
type textarea "x"
type textarea "it f"
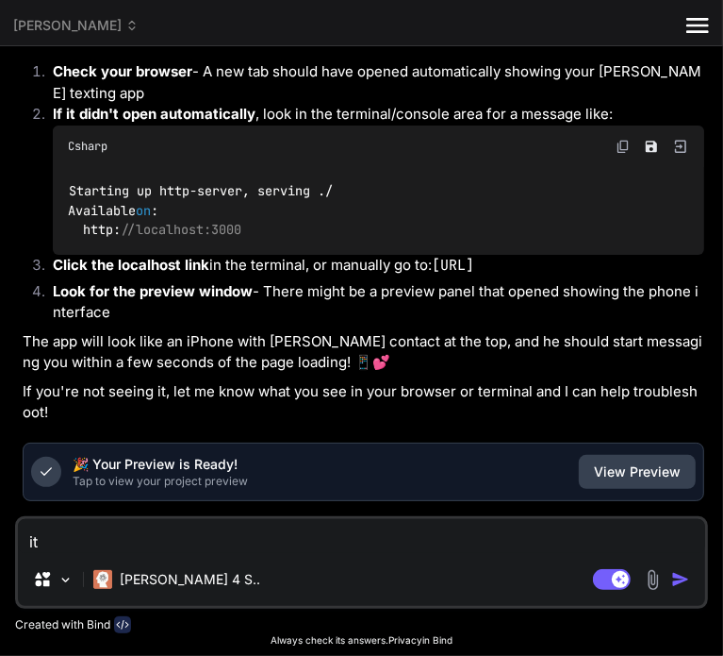
type textarea "x"
type textarea "it fe"
type textarea "x"
type textarea "it fee"
type textarea "x"
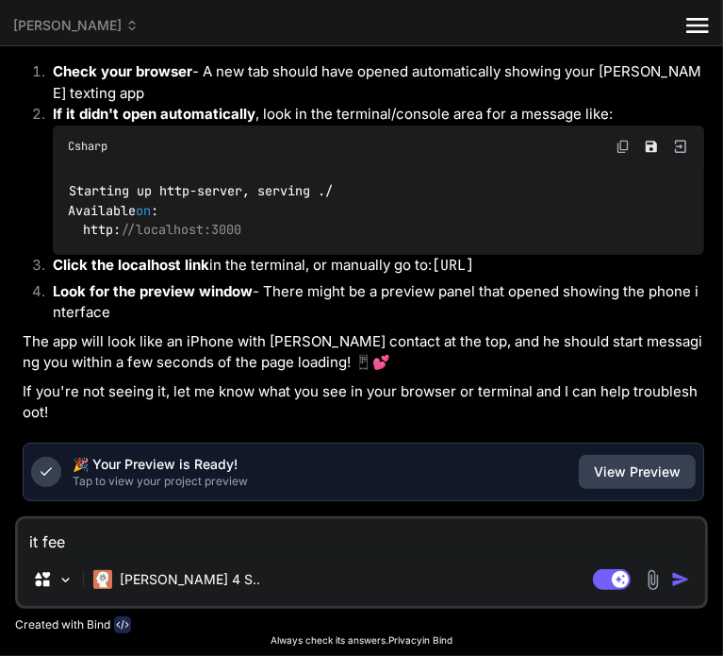
type textarea "it feel"
type textarea "x"
type textarea "it feels"
type textarea "x"
type textarea "it feels"
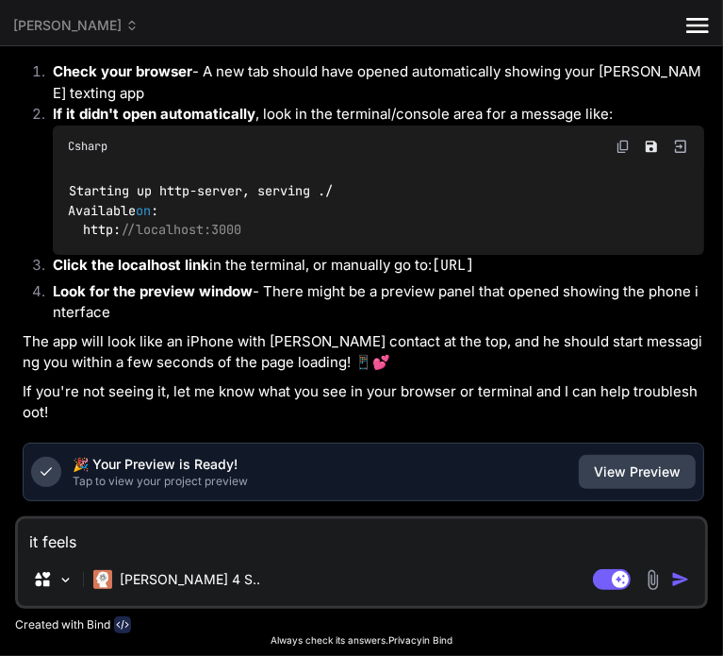
type textarea "x"
type textarea "it feels v"
type textarea "x"
type textarea "it feels ve"
type textarea "x"
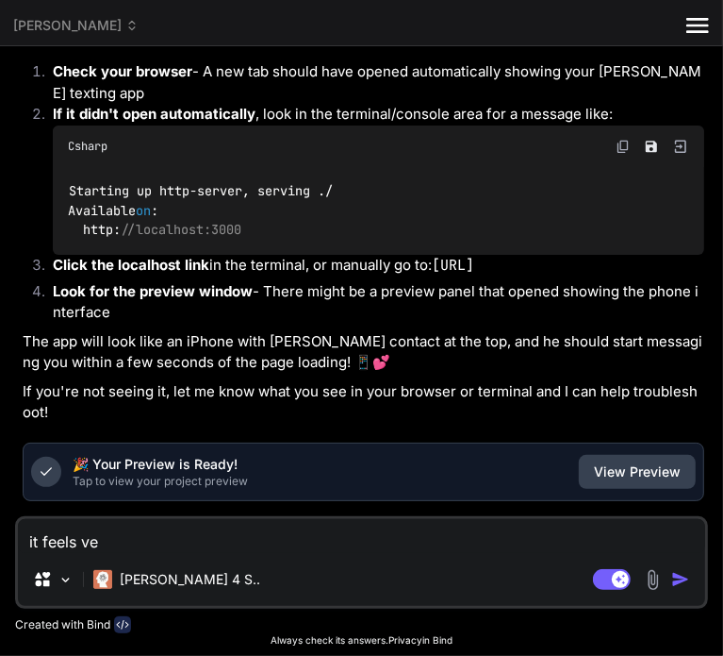
type textarea "it feels ver"
type textarea "x"
type textarea "it feels very"
type textarea "x"
type textarea "it feels very"
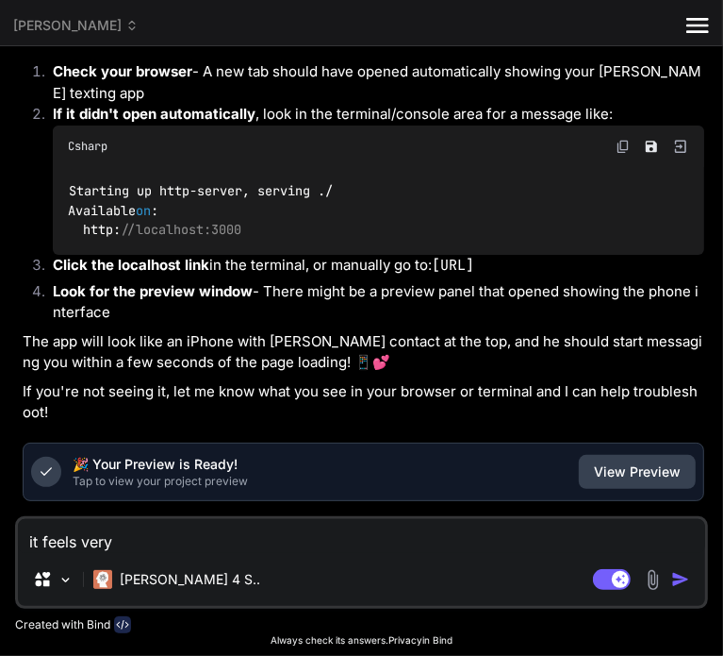
type textarea "x"
type textarea "it feels very f"
type textarea "x"
type textarea "it feels very fa"
type textarea "x"
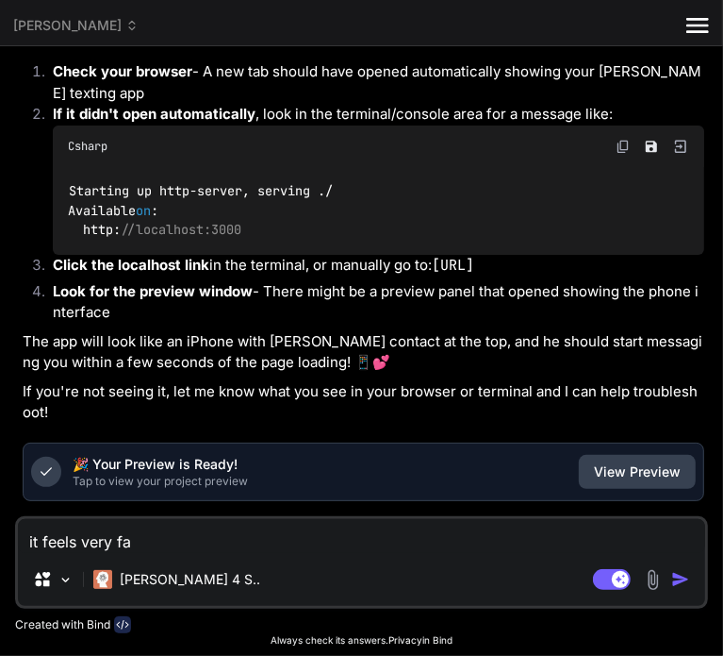
type textarea "it feels very fak"
type textarea "x"
type textarea "it feels very fake"
type textarea "x"
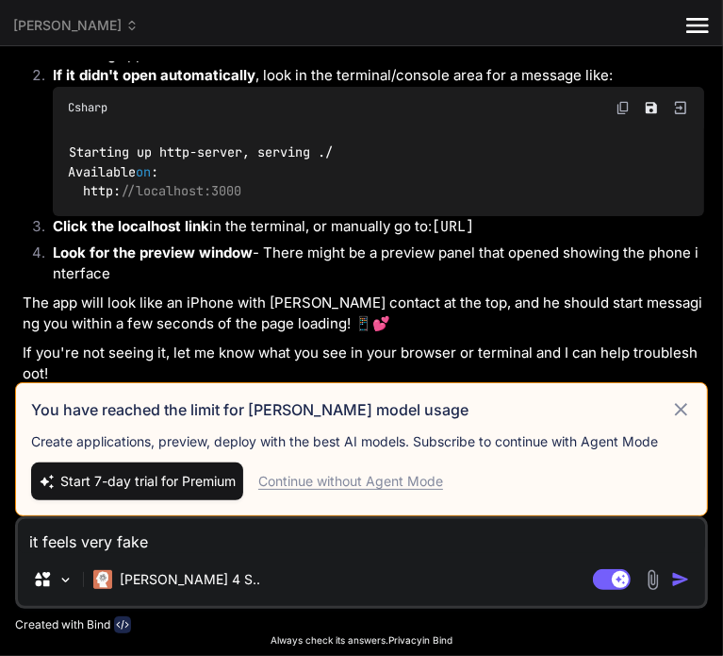
type textarea "it feels very fake"
click at [671, 401] on icon at bounding box center [682, 409] width 22 height 23
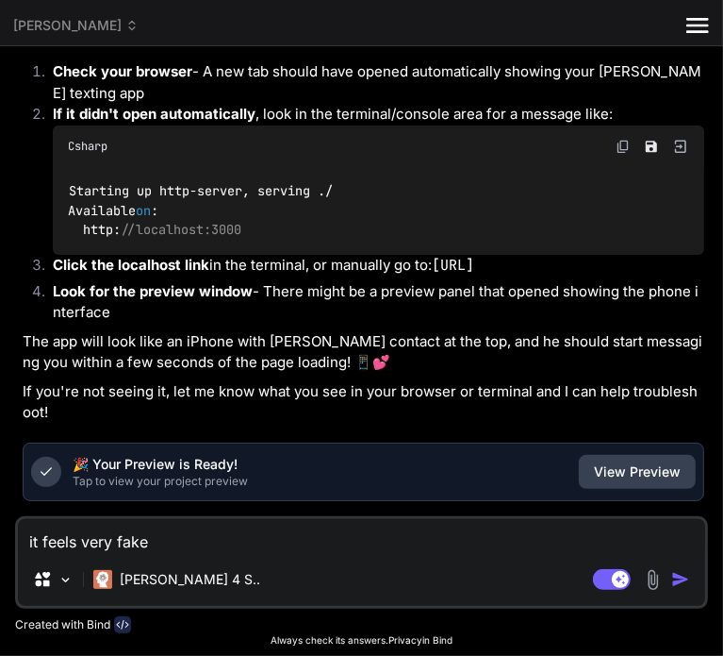
click at [682, 585] on img "button" at bounding box center [681, 579] width 19 height 19
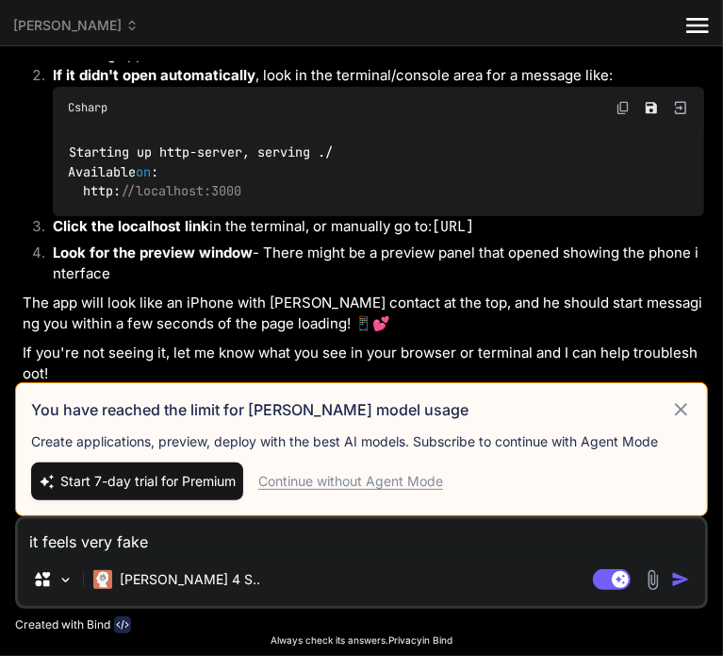
type textarea "x"
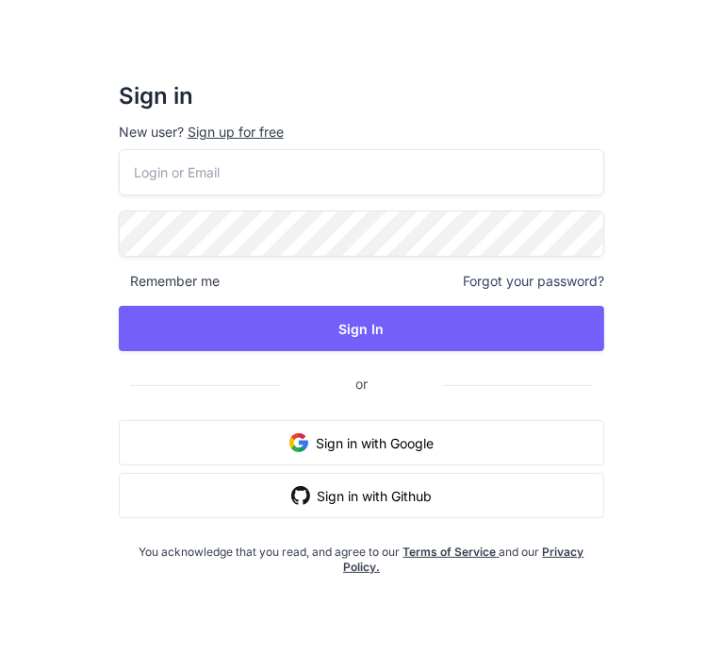
click at [440, 439] on button "Sign in with Google" at bounding box center [362, 442] width 487 height 45
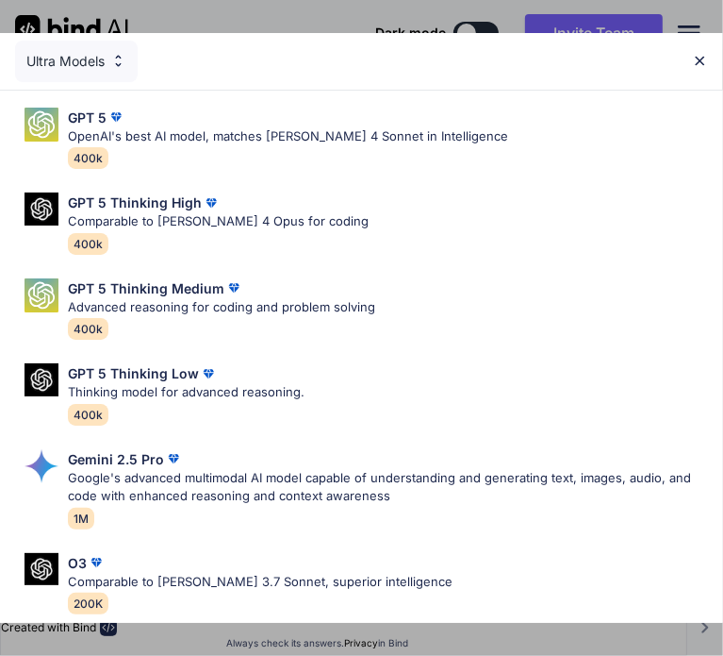
type textarea "x"
click at [698, 62] on img at bounding box center [700, 61] width 16 height 16
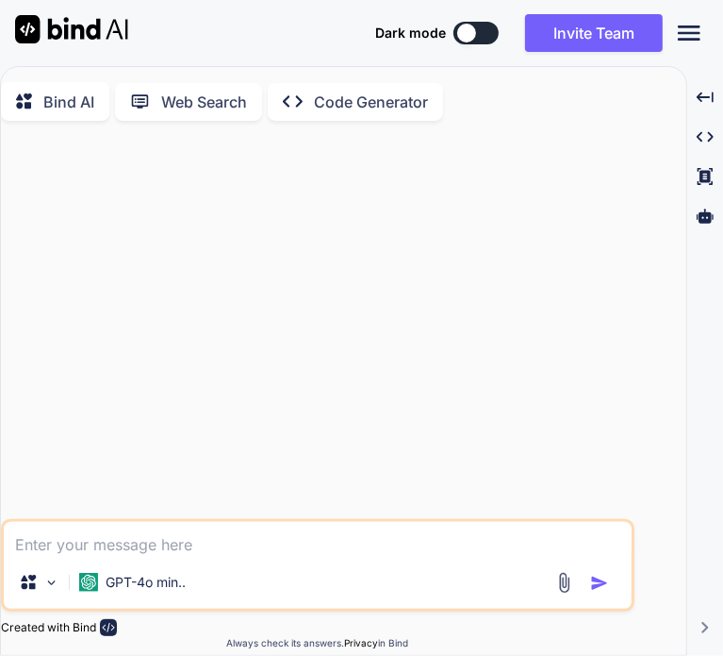
click at [107, 541] on textarea at bounding box center [318, 539] width 628 height 34
type textarea "can i create a model"
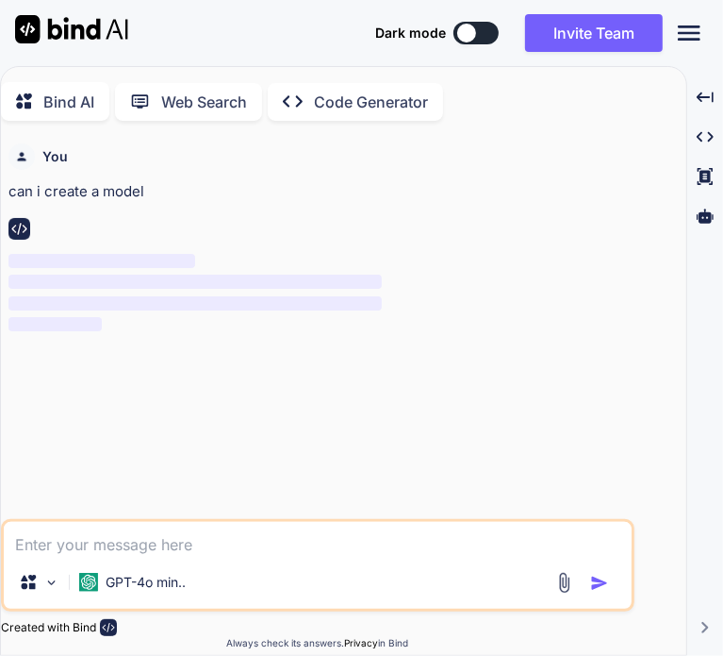
scroll to position [7, 0]
